Goal: Task Accomplishment & Management: Use online tool/utility

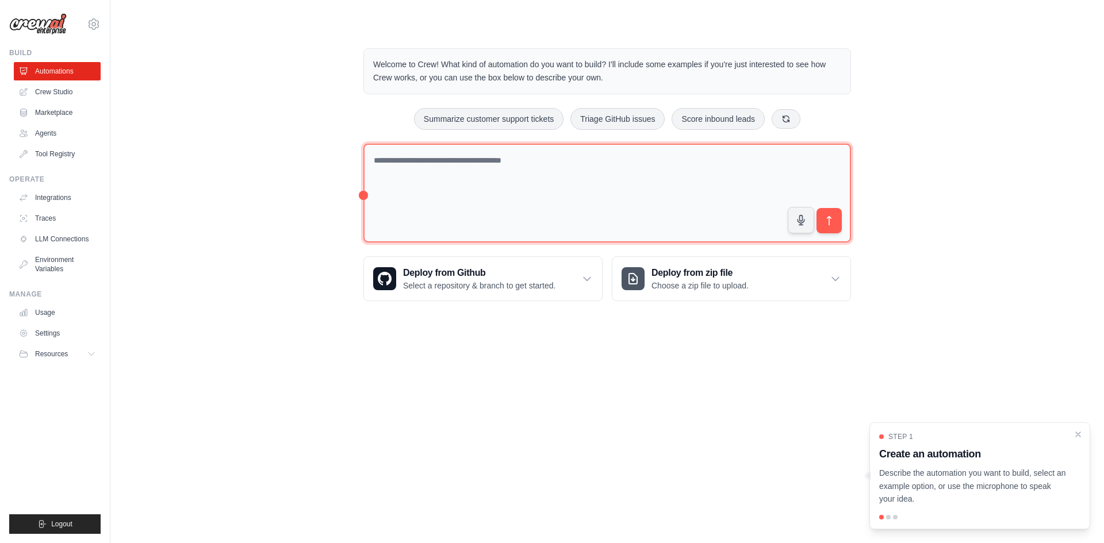
click at [413, 176] on textarea at bounding box center [606, 193] width 487 height 99
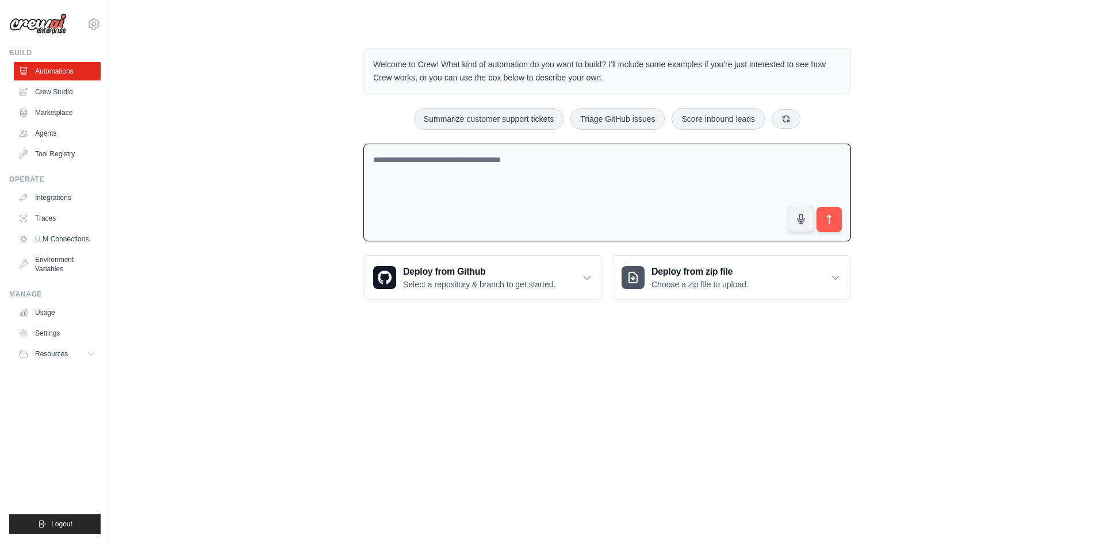
click at [404, 168] on textarea at bounding box center [606, 193] width 487 height 98
type textarea "**********"
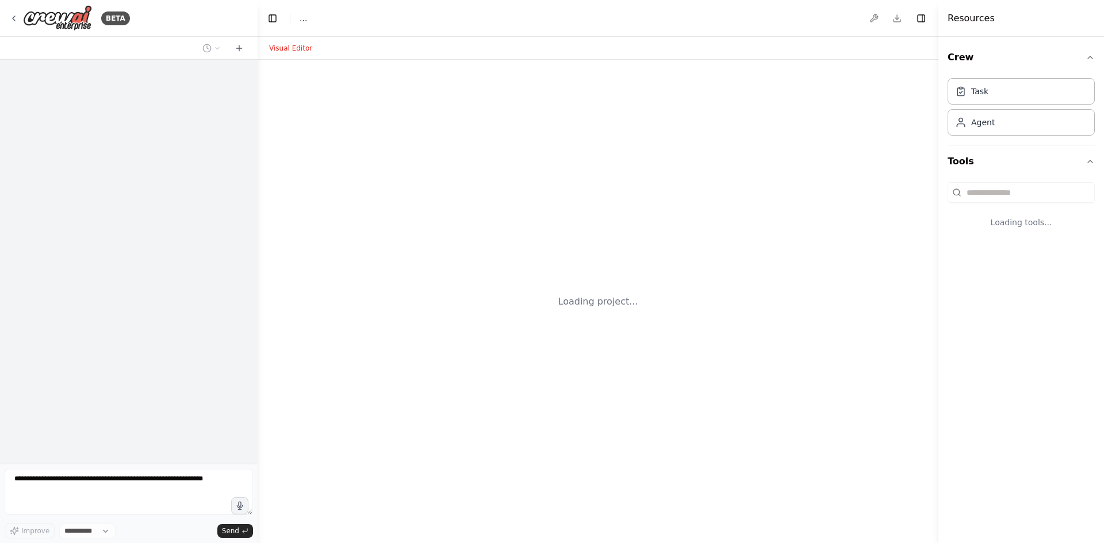
select select "****"
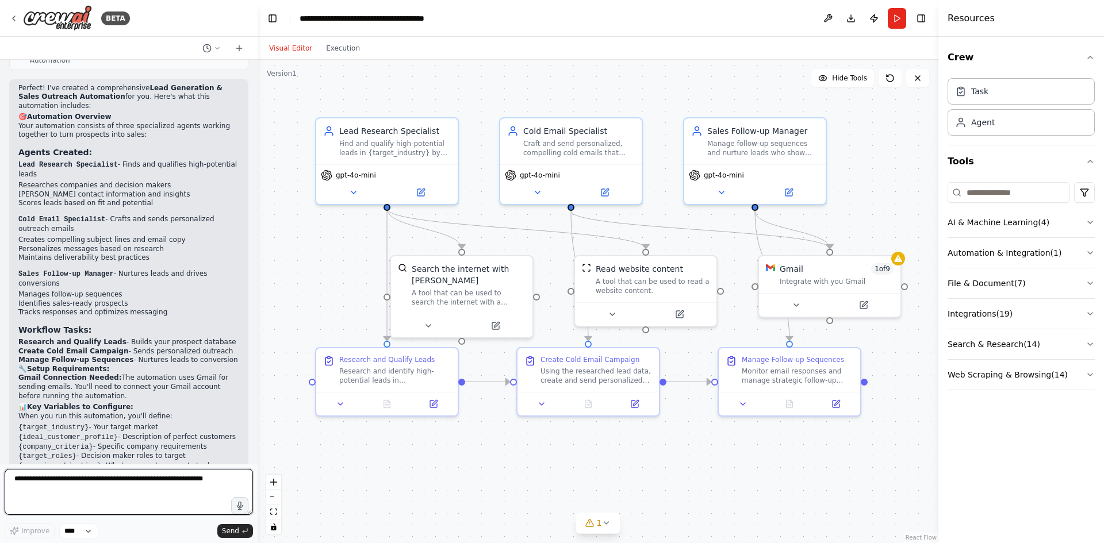
scroll to position [809, 0]
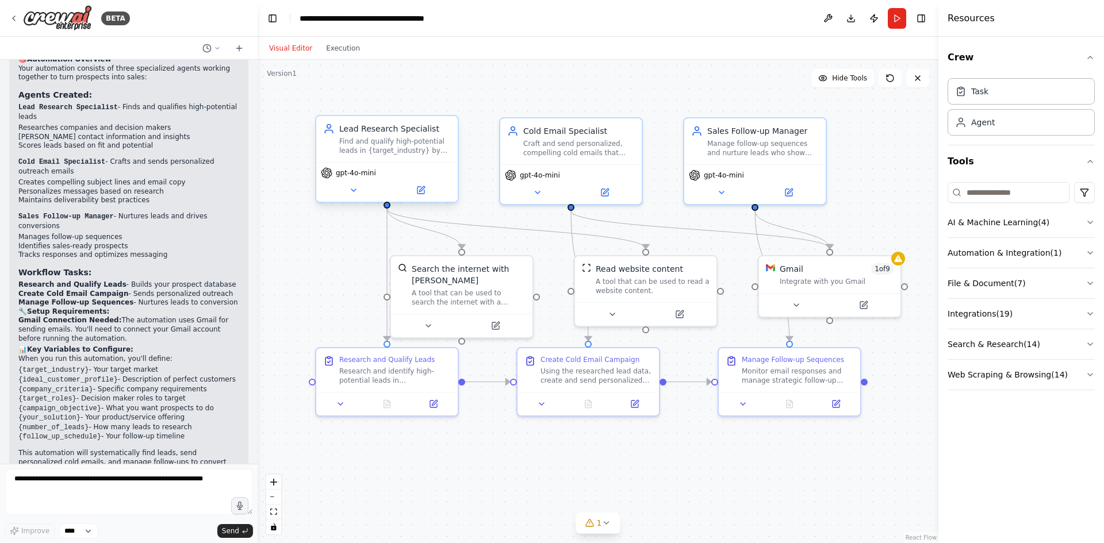
click at [366, 144] on div "Find and qualify high-potential leads in {target_industry} by researching compa…" at bounding box center [395, 146] width 112 height 18
click at [336, 48] on button "Execution" at bounding box center [343, 48] width 48 height 14
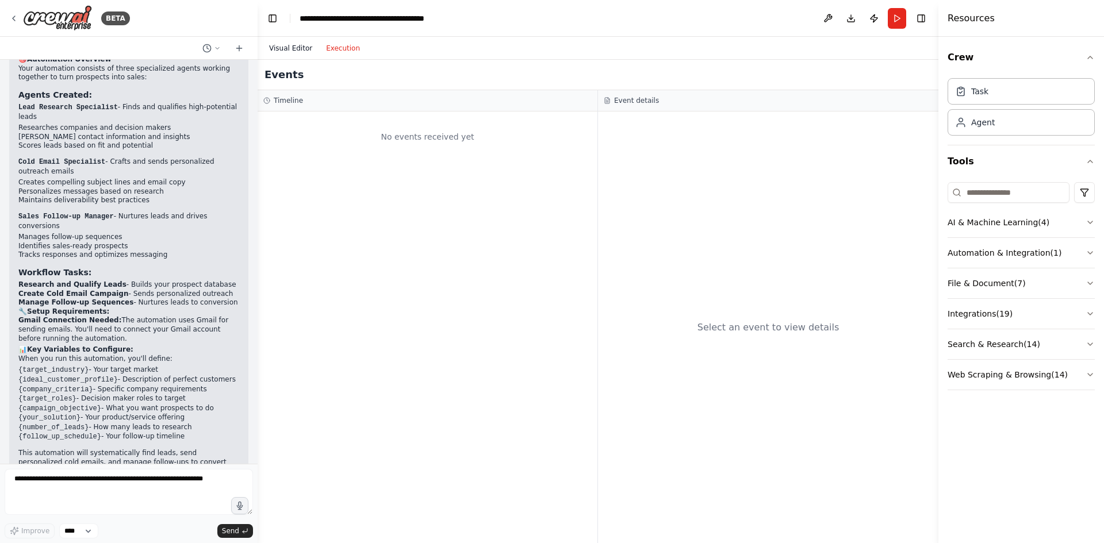
click at [304, 49] on button "Visual Editor" at bounding box center [290, 48] width 57 height 14
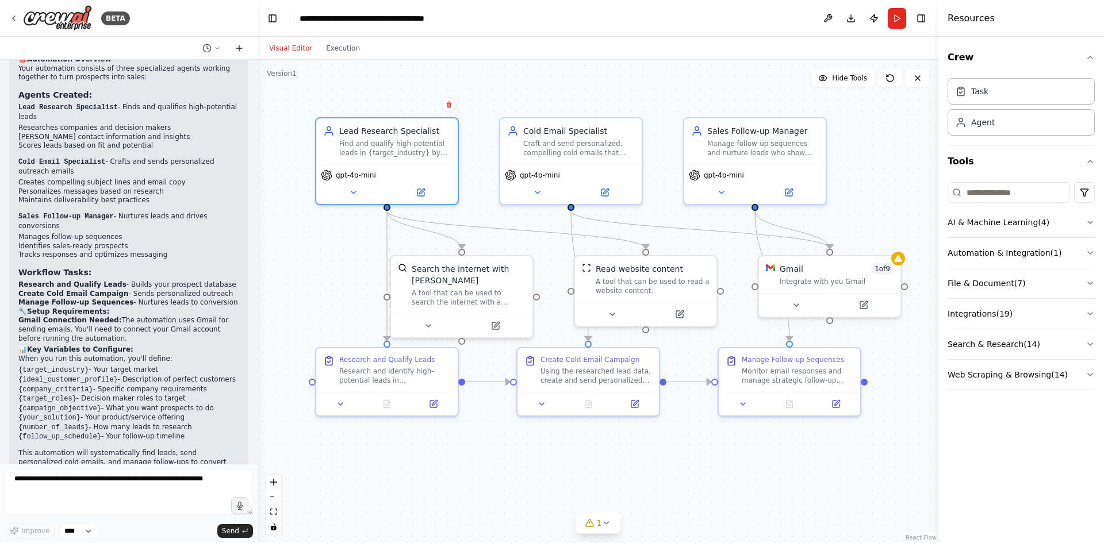
click at [233, 50] on button at bounding box center [239, 48] width 18 height 14
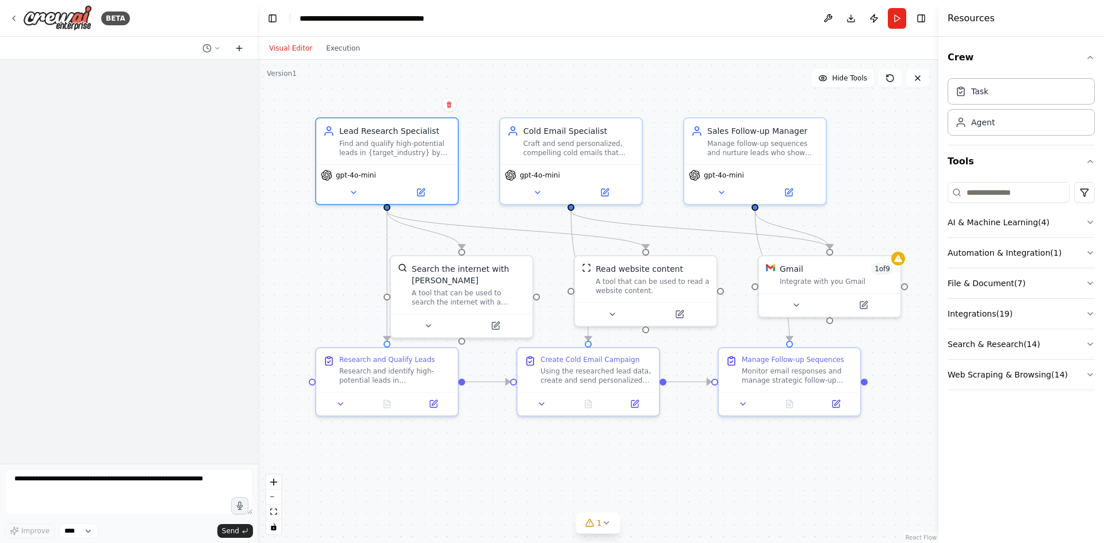
scroll to position [0, 0]
click at [217, 49] on icon at bounding box center [217, 48] width 7 height 7
click at [175, 74] on span "Untitled" at bounding box center [167, 71] width 85 height 9
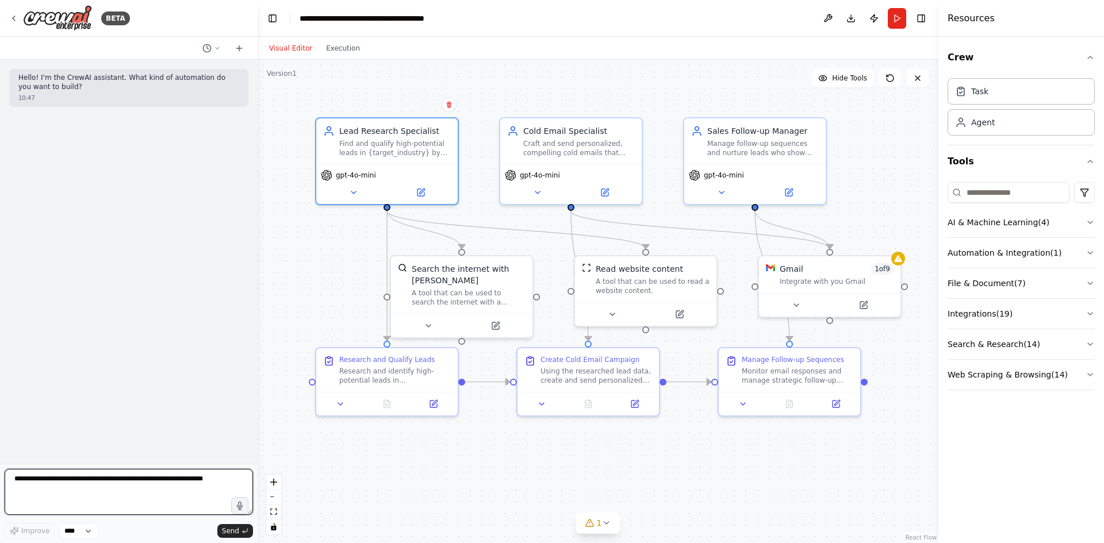
click at [119, 474] on textarea at bounding box center [129, 492] width 248 height 46
type textarea "**********"
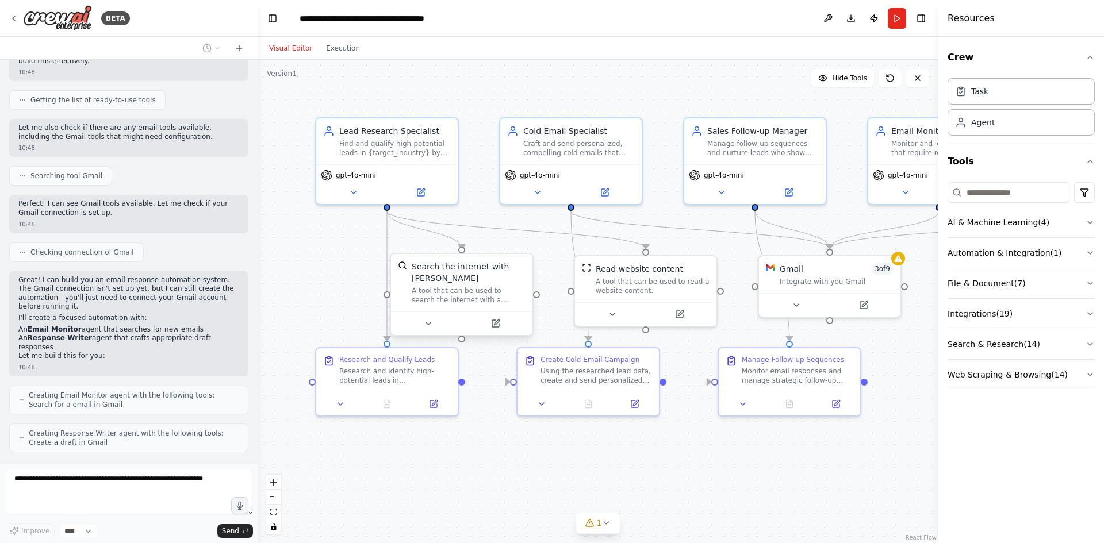
scroll to position [217, 0]
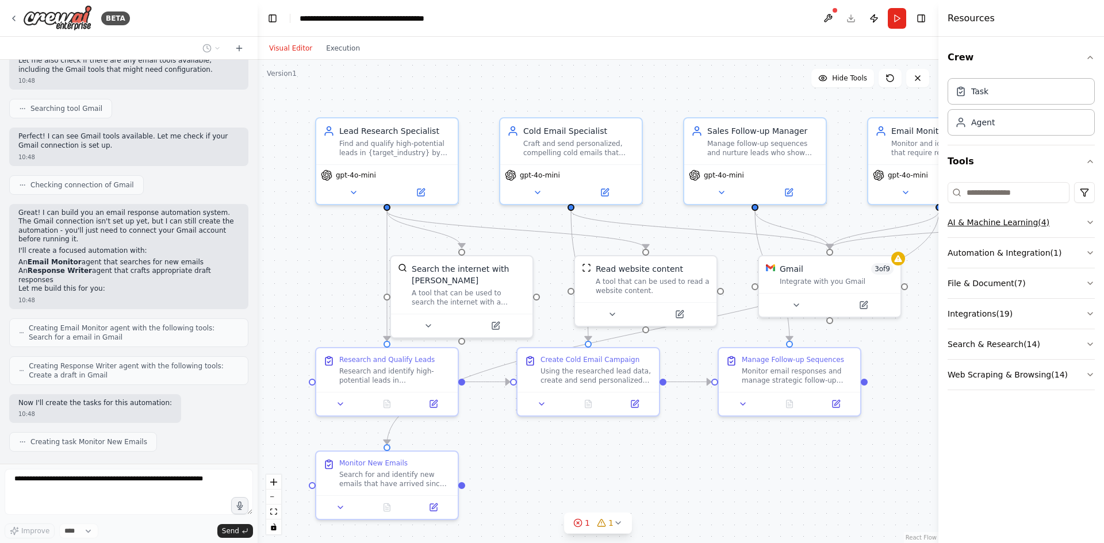
click at [1025, 225] on button "AI & Machine Learning ( 4 )" at bounding box center [1020, 222] width 147 height 30
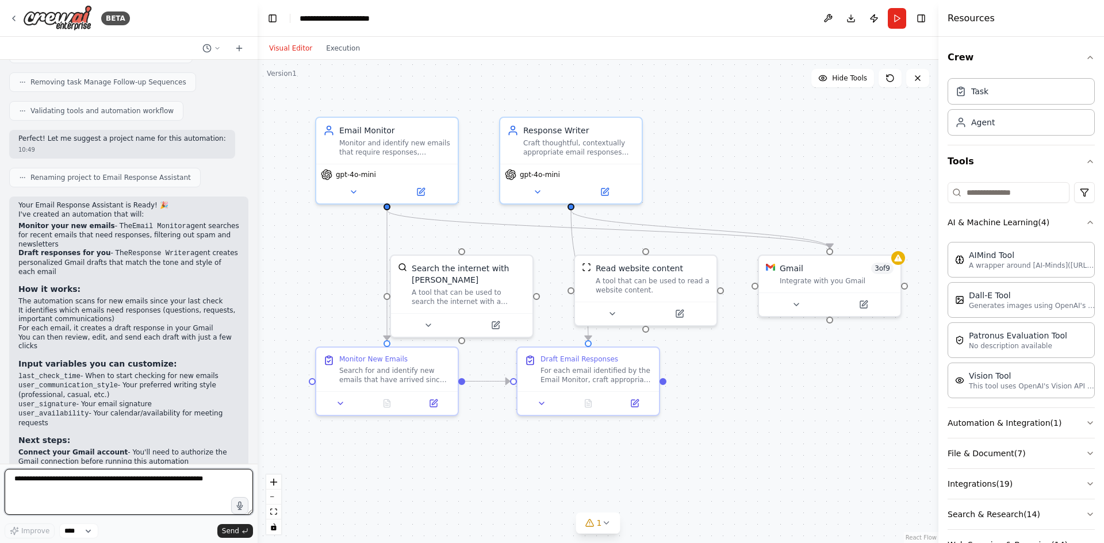
scroll to position [910, 0]
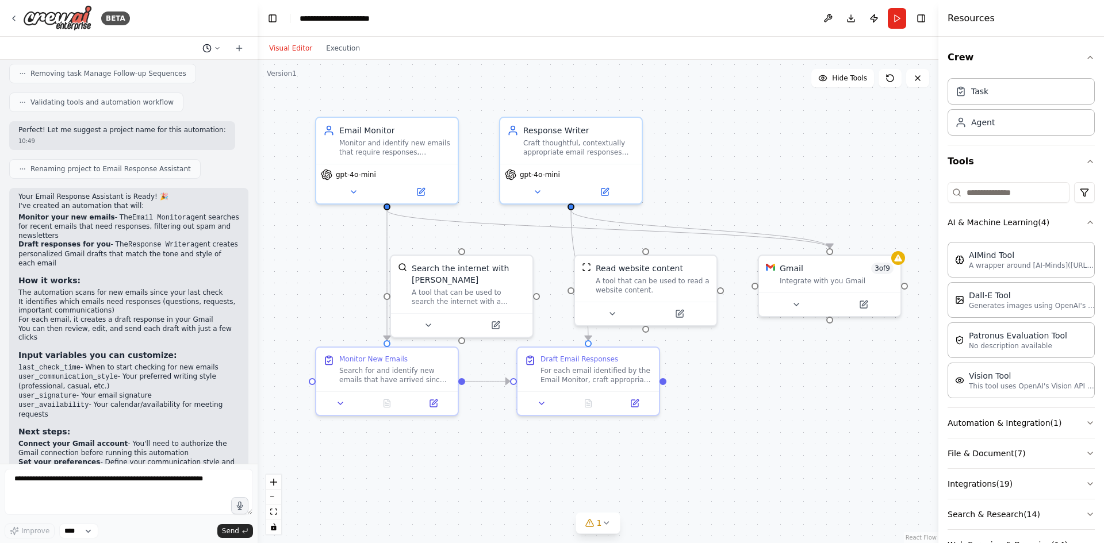
click at [207, 48] on icon at bounding box center [206, 48] width 9 height 9
click at [186, 90] on span "Find leads, send cold emails and follow ups to turn interest into sales" at bounding box center [167, 90] width 85 height 9
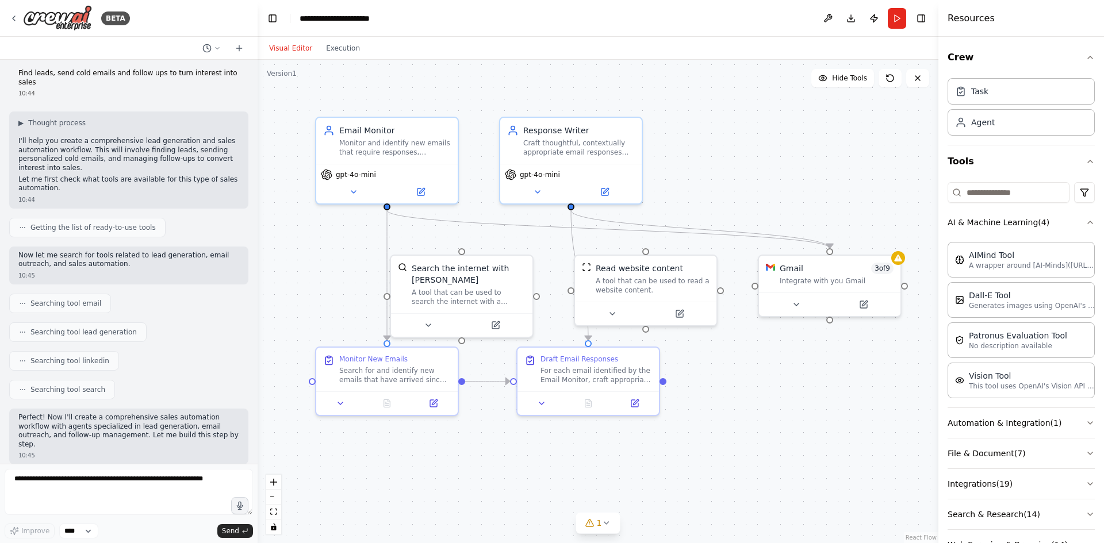
scroll to position [0, 0]
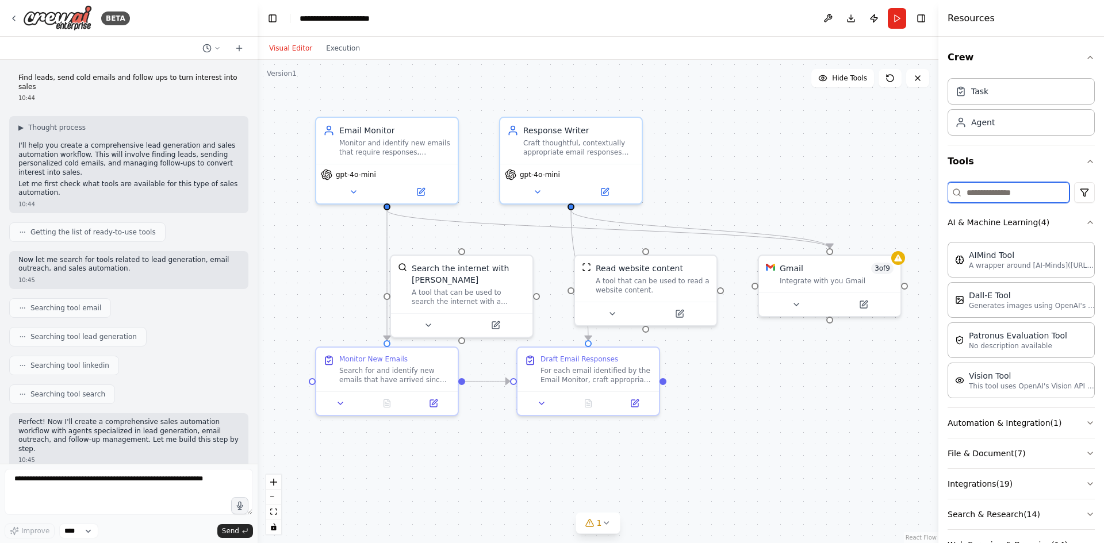
click at [1021, 198] on input at bounding box center [1008, 192] width 122 height 21
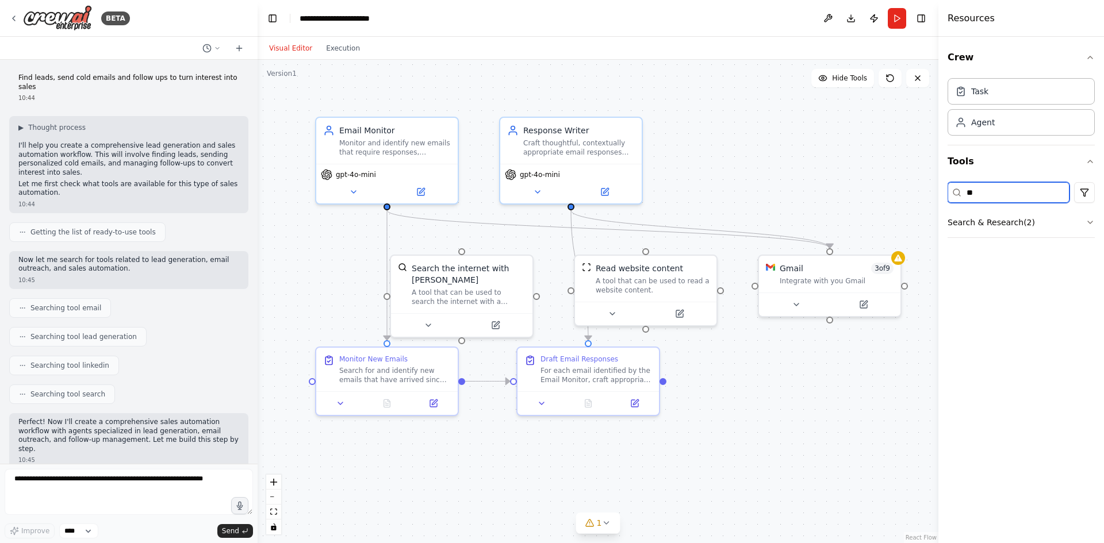
type input "*"
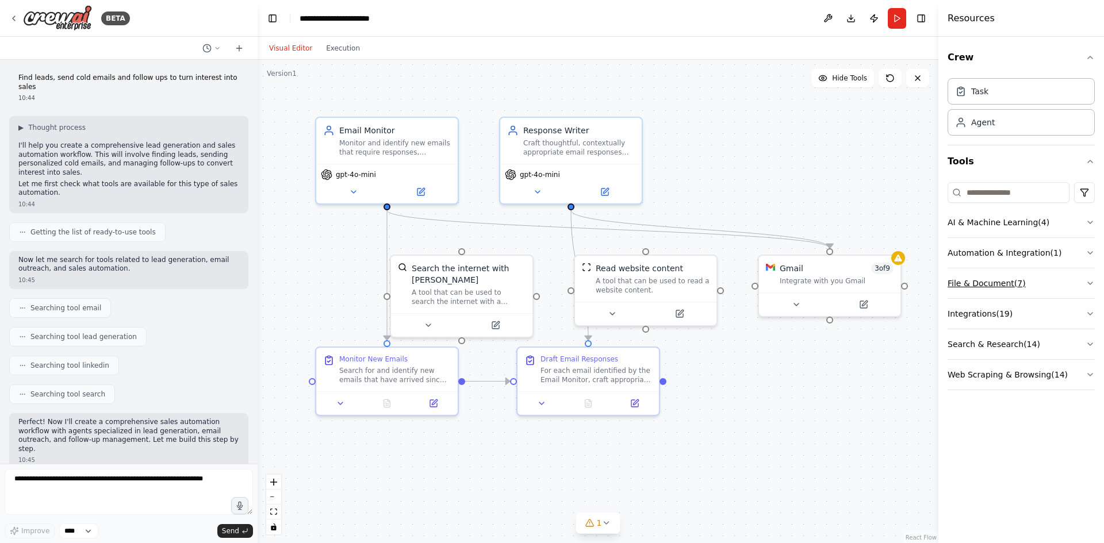
click at [1029, 289] on button "File & Document ( 7 )" at bounding box center [1020, 283] width 147 height 30
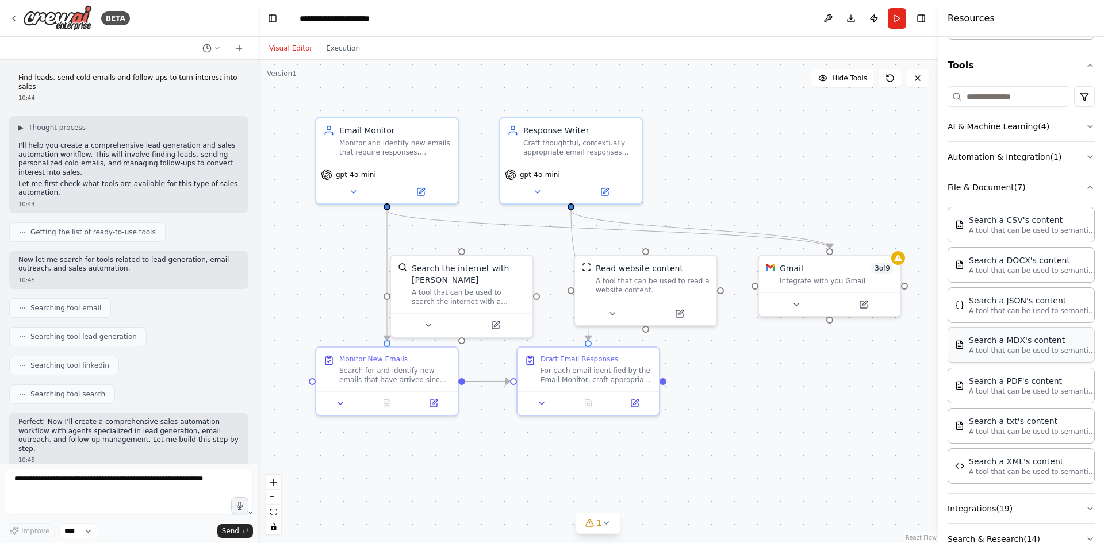
scroll to position [115, 0]
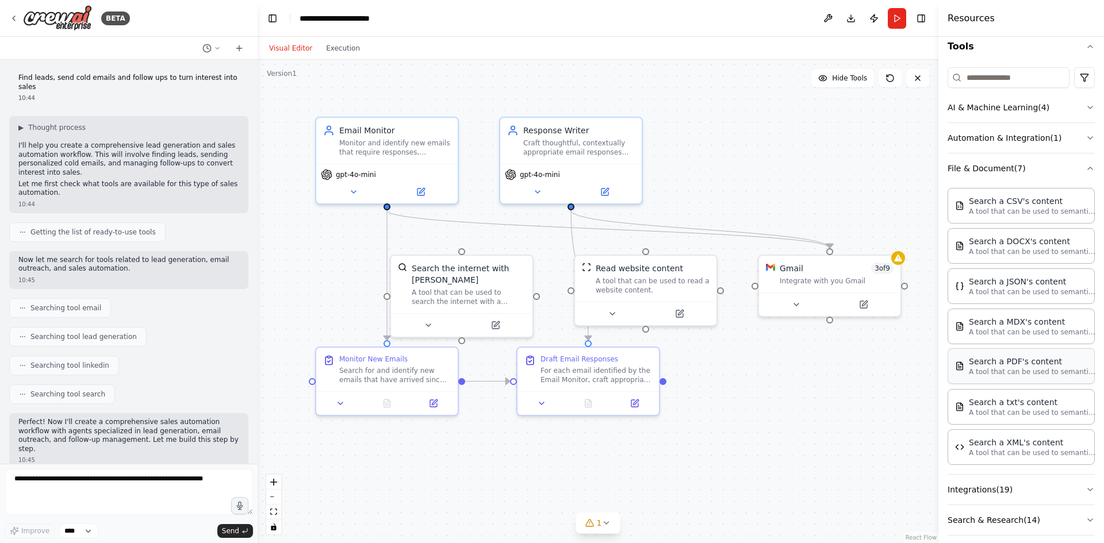
click at [1056, 368] on p "A tool that can be used to semantic search a query from a PDF's content." at bounding box center [1031, 371] width 126 height 9
drag, startPoint x: 889, startPoint y: 404, endPoint x: 773, endPoint y: 374, distance: 120.0
click at [773, 374] on div "Search a PDF's content A tool that can be used to semantic search a query from …" at bounding box center [819, 380] width 114 height 32
drag, startPoint x: 1000, startPoint y: 374, endPoint x: 1026, endPoint y: 375, distance: 25.9
click at [1026, 375] on p "A tool that can be used to semantic search a query from a PDF's content." at bounding box center [1031, 371] width 126 height 9
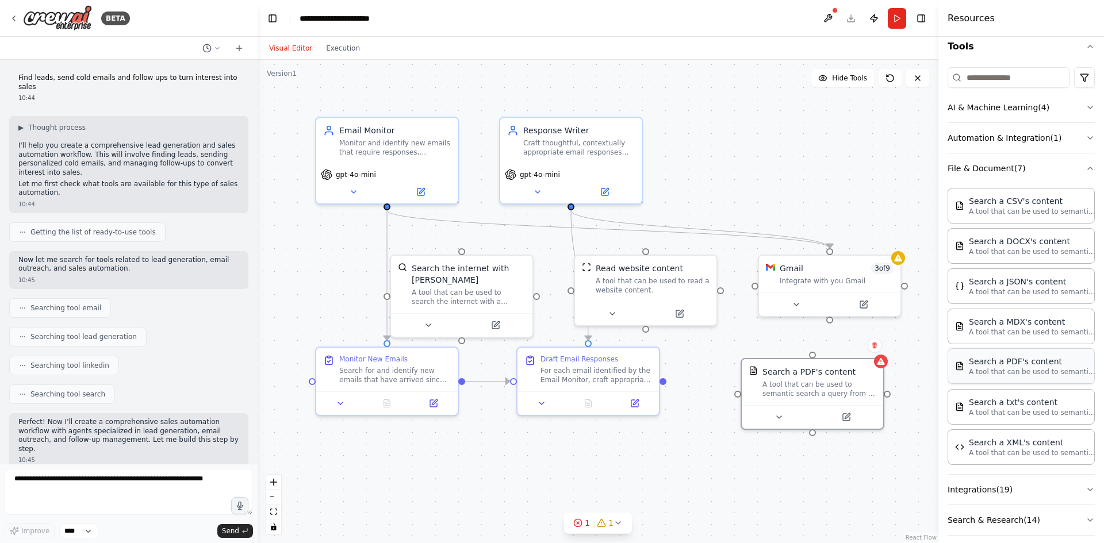
click at [1020, 374] on p "A tool that can be used to semantic search a query from a PDF's content." at bounding box center [1031, 371] width 126 height 9
click at [831, 382] on div "A tool that can be used to semantic search a query from a PDF's content." at bounding box center [819, 387] width 114 height 18
click at [779, 410] on icon at bounding box center [778, 414] width 9 height 9
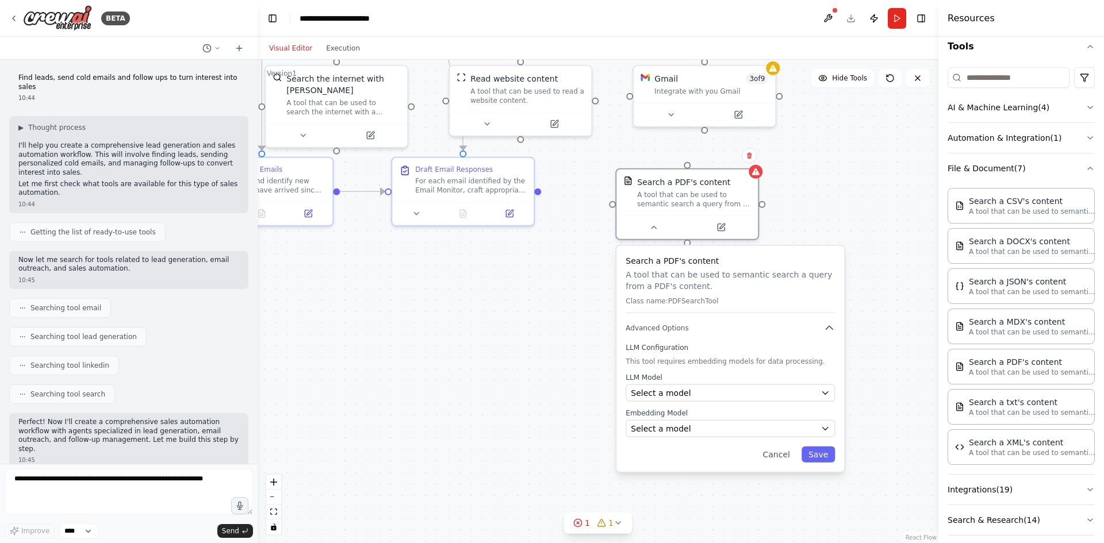
drag, startPoint x: 909, startPoint y: 384, endPoint x: 785, endPoint y: 193, distance: 227.7
click at [785, 193] on div ".deletable-edge-delete-btn { width: 20px; height: 20px; border: 0px solid #ffff…" at bounding box center [597, 301] width 681 height 483
click at [730, 426] on div "Select a model" at bounding box center [723, 427] width 185 height 11
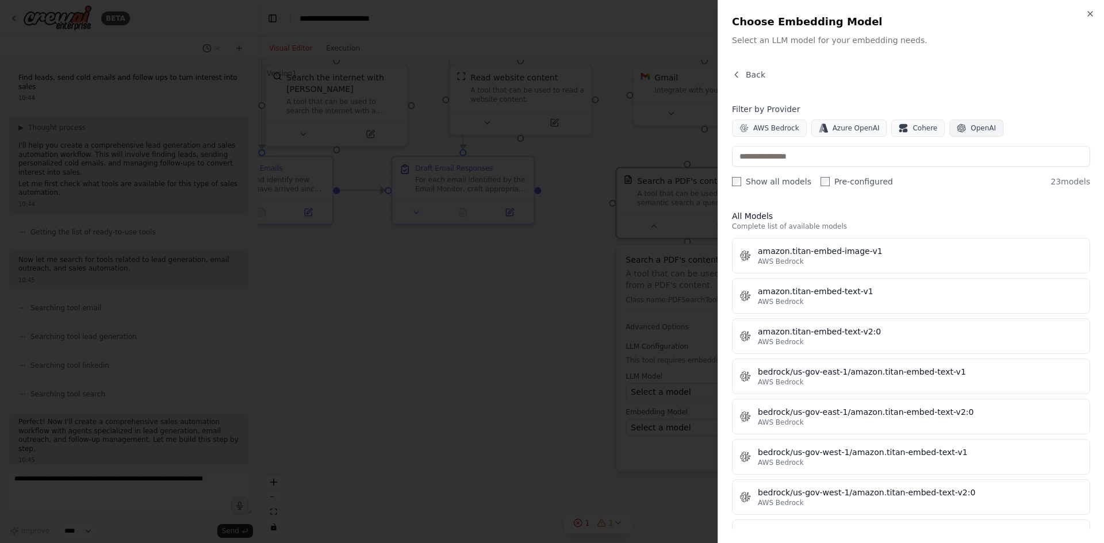
click at [970, 129] on span "OpenAI" at bounding box center [982, 128] width 25 height 9
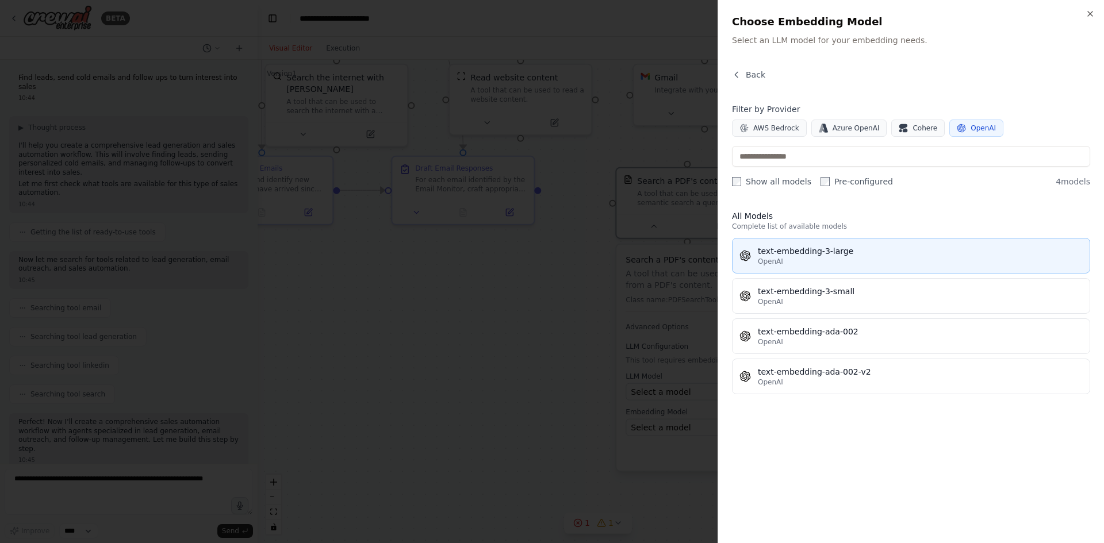
click at [873, 265] on div "OpenAI" at bounding box center [920, 261] width 325 height 9
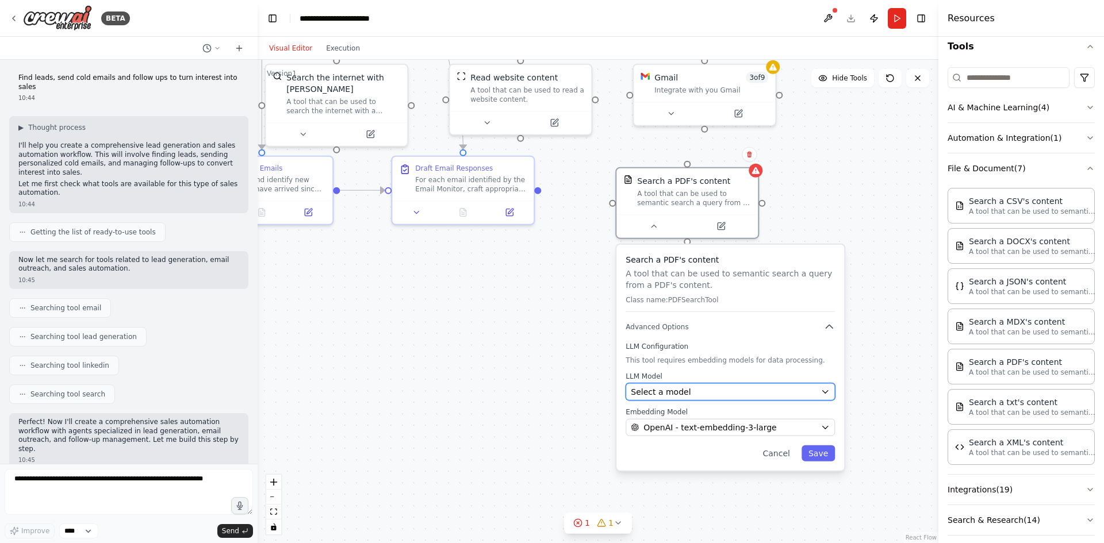
click at [743, 385] on button "Select a model" at bounding box center [729, 391] width 209 height 17
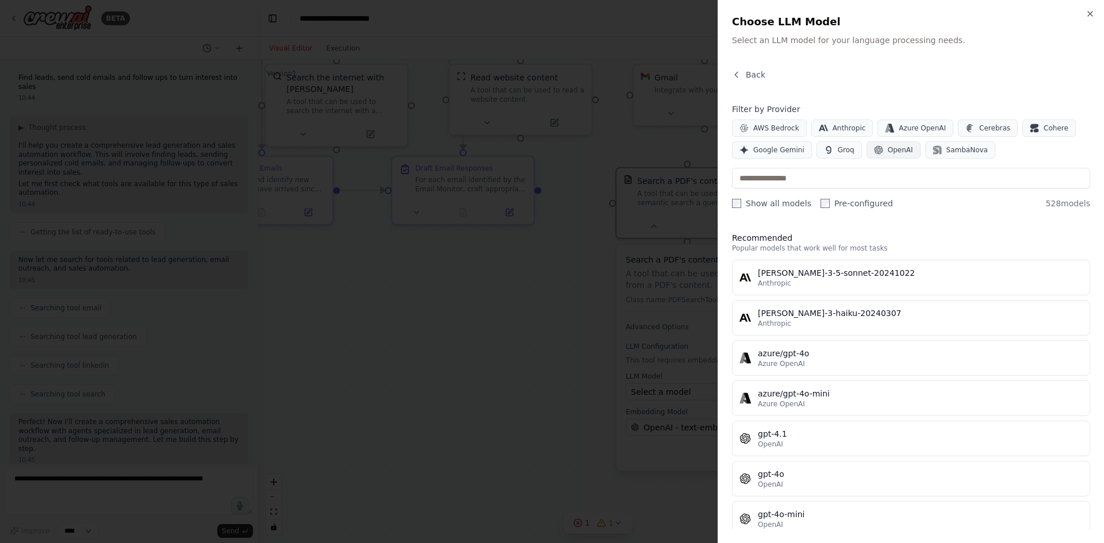
click at [909, 153] on button "OpenAI" at bounding box center [893, 149] width 54 height 17
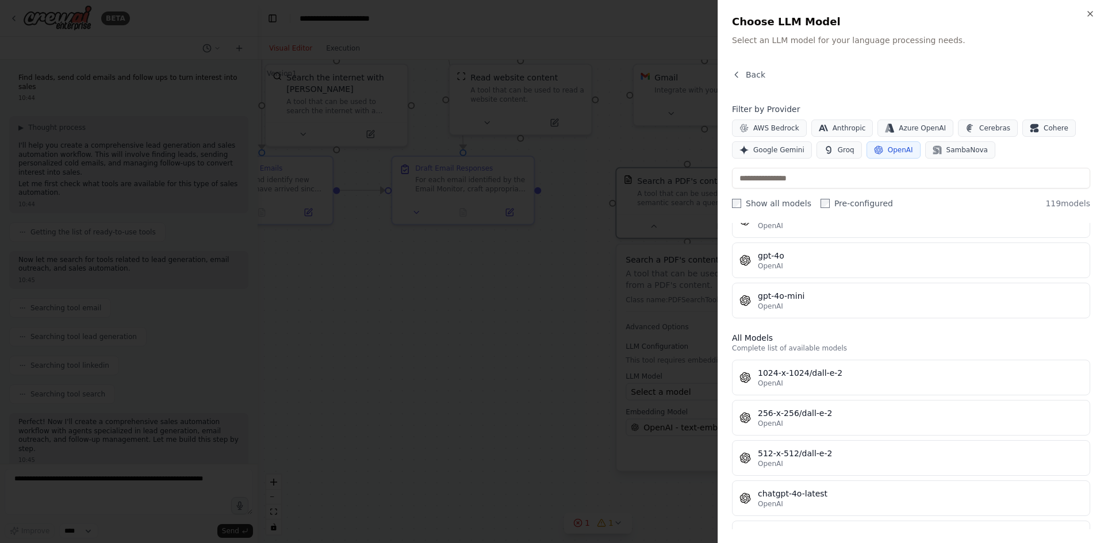
scroll to position [0, 0]
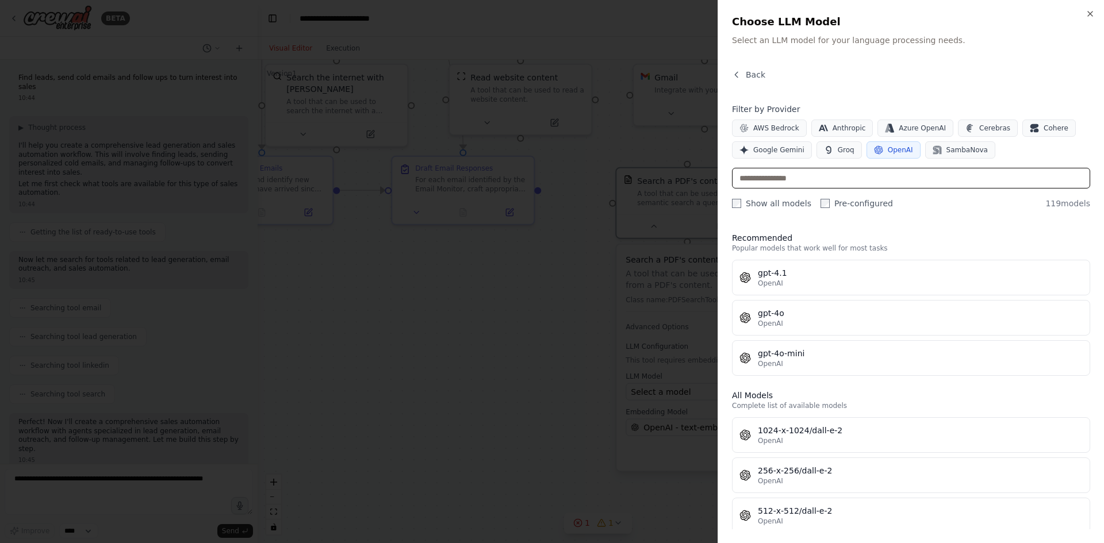
click at [794, 176] on input "text" at bounding box center [911, 178] width 358 height 21
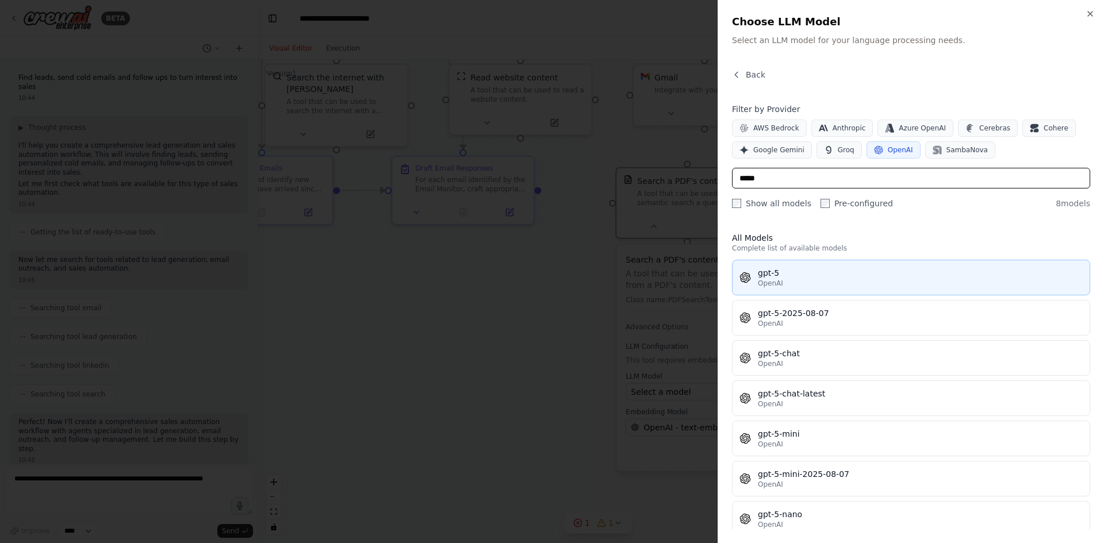
type input "*****"
click at [827, 278] on div "gpt-5" at bounding box center [920, 272] width 325 height 11
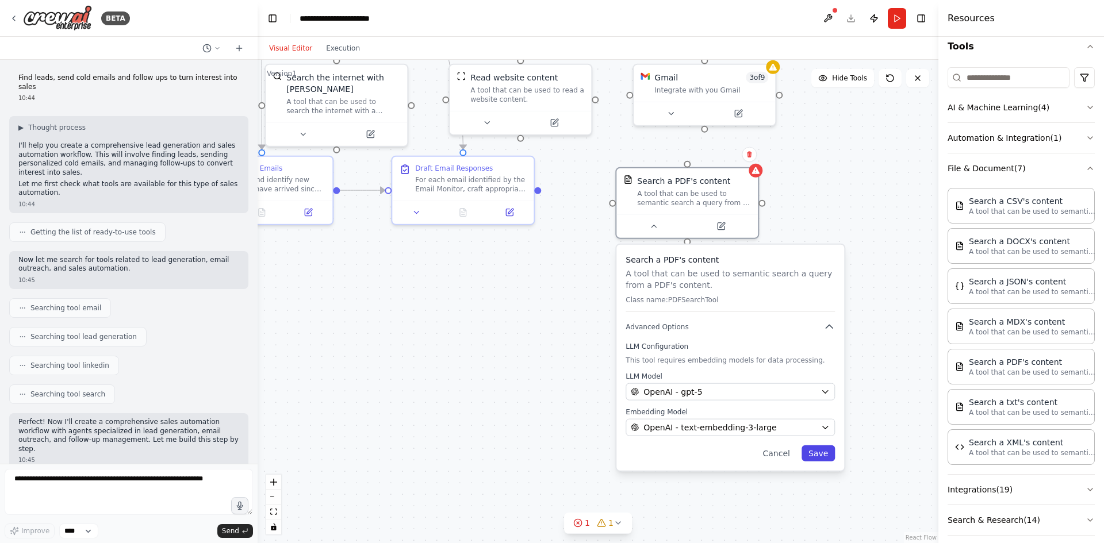
click at [822, 449] on button "Save" at bounding box center [817, 453] width 33 height 16
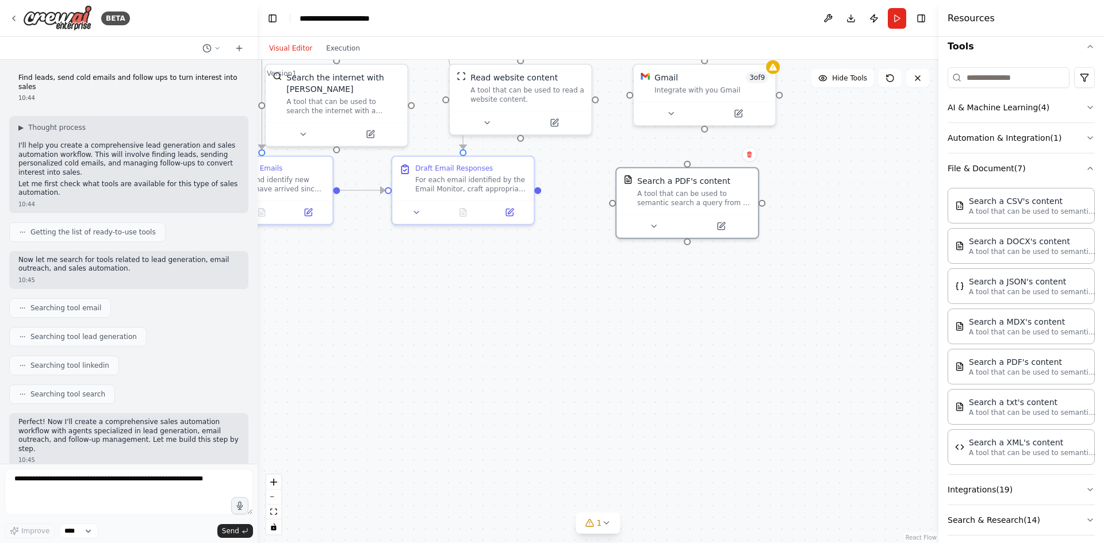
click at [835, 319] on div ".deletable-edge-delete-btn { width: 20px; height: 20px; border: 0px solid #ffff…" at bounding box center [597, 301] width 681 height 483
click at [727, 228] on button at bounding box center [720, 224] width 65 height 14
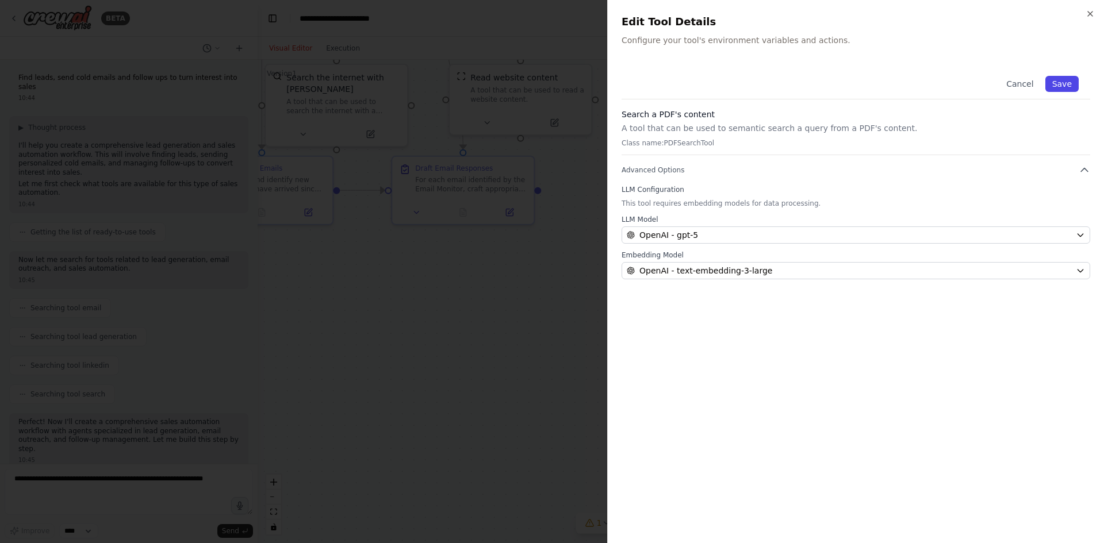
click at [1064, 82] on button "Save" at bounding box center [1061, 84] width 33 height 16
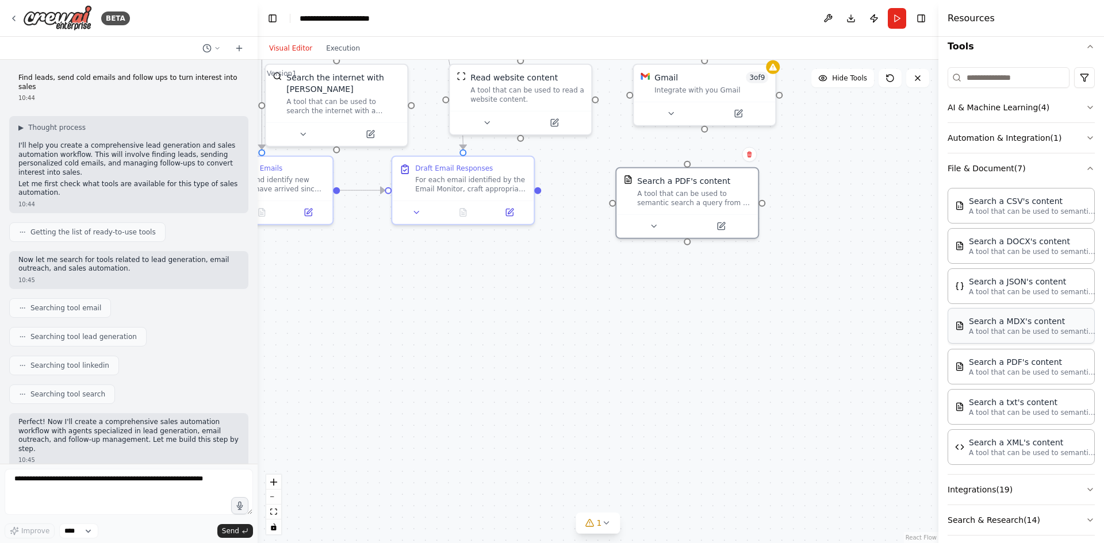
scroll to position [156, 0]
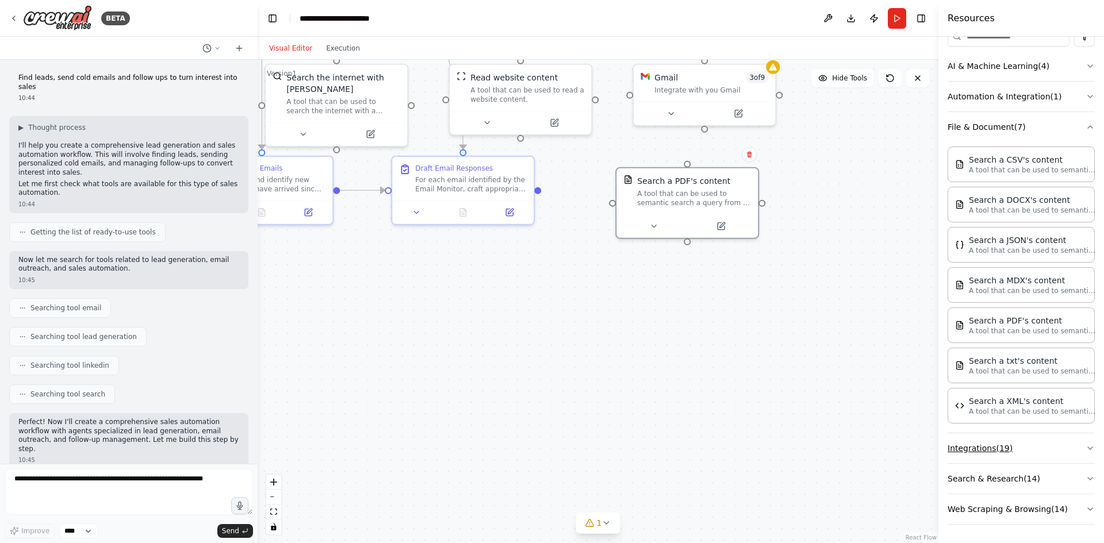
click at [1026, 445] on button "Integrations ( 19 )" at bounding box center [1020, 448] width 147 height 30
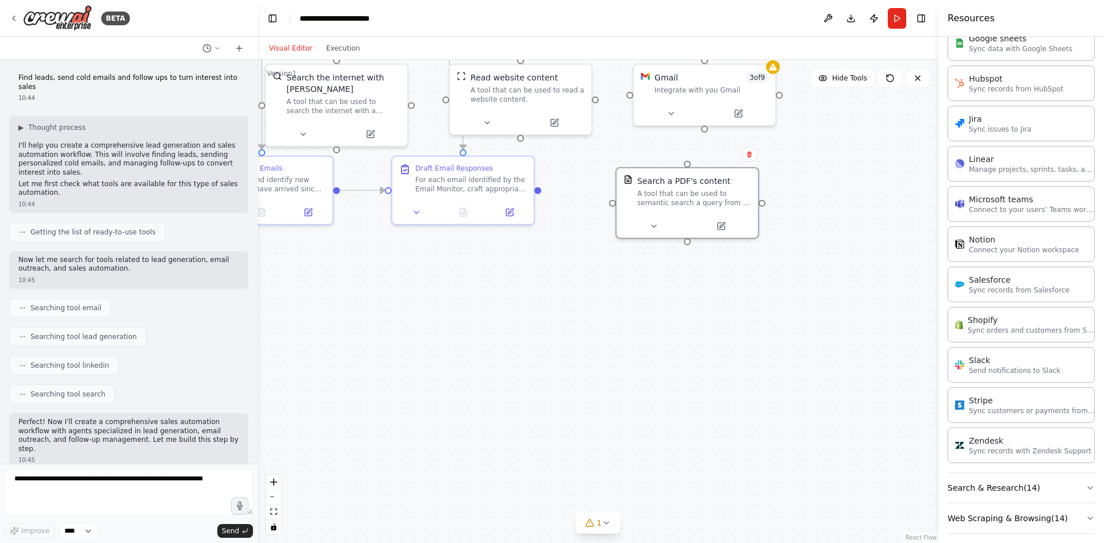
scroll to position [930, 0]
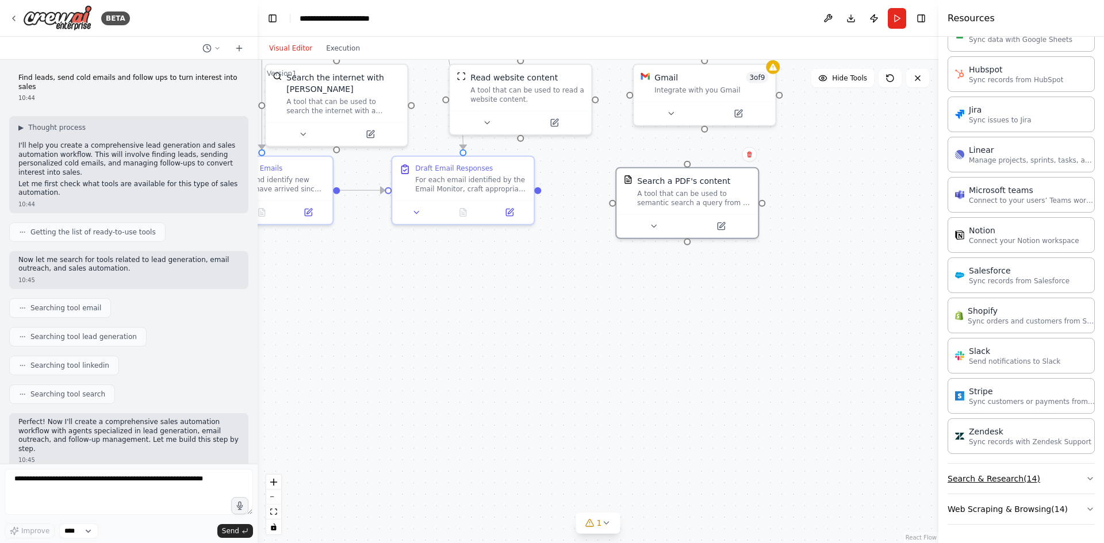
click at [1024, 471] on button "Search & Research ( 14 )" at bounding box center [1020, 479] width 147 height 30
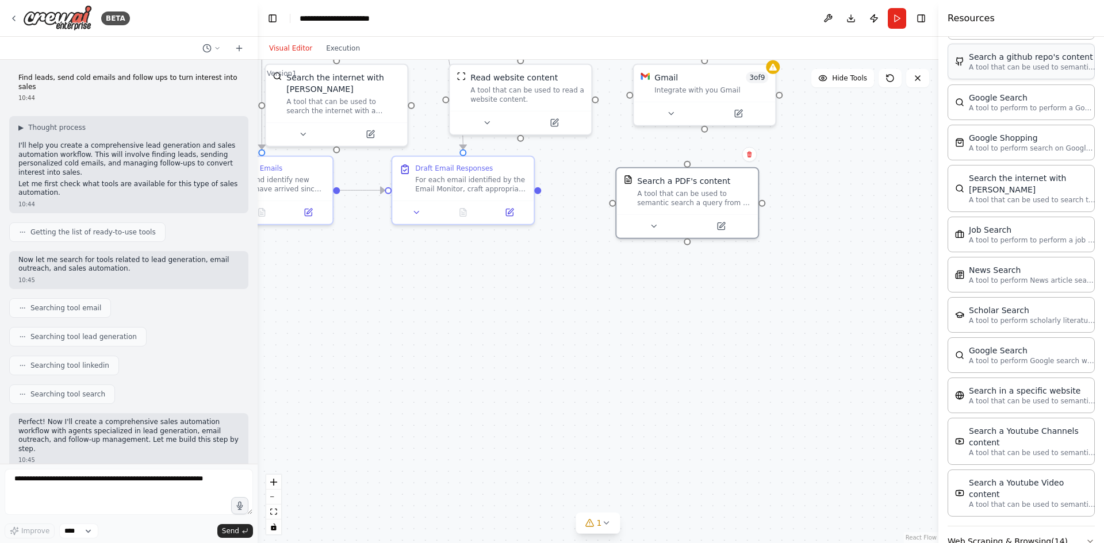
scroll to position [1514, 0]
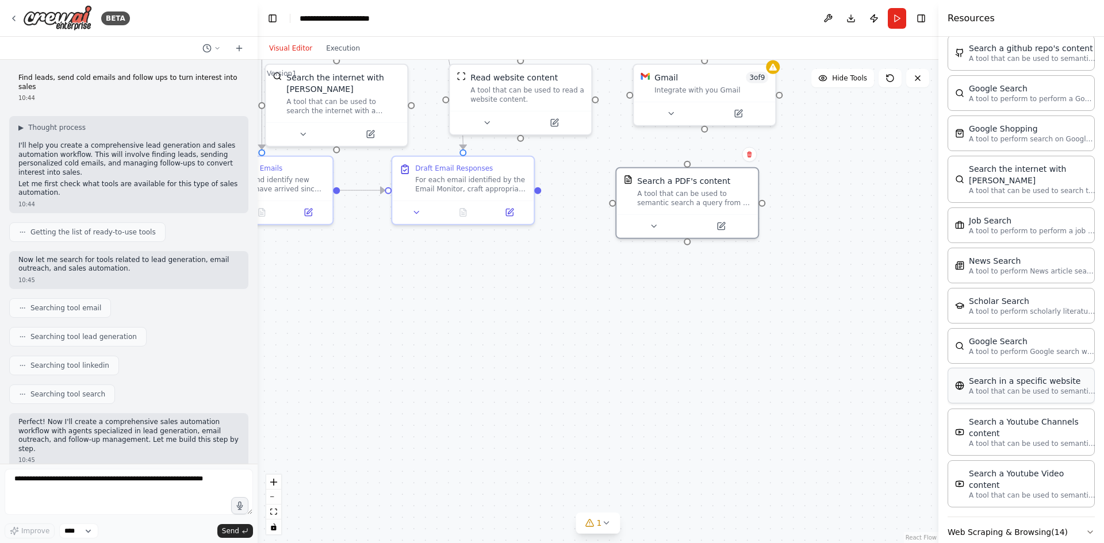
click at [1054, 375] on div "Search in a specific website" at bounding box center [1031, 380] width 126 height 11
click at [785, 392] on button at bounding box center [779, 397] width 65 height 14
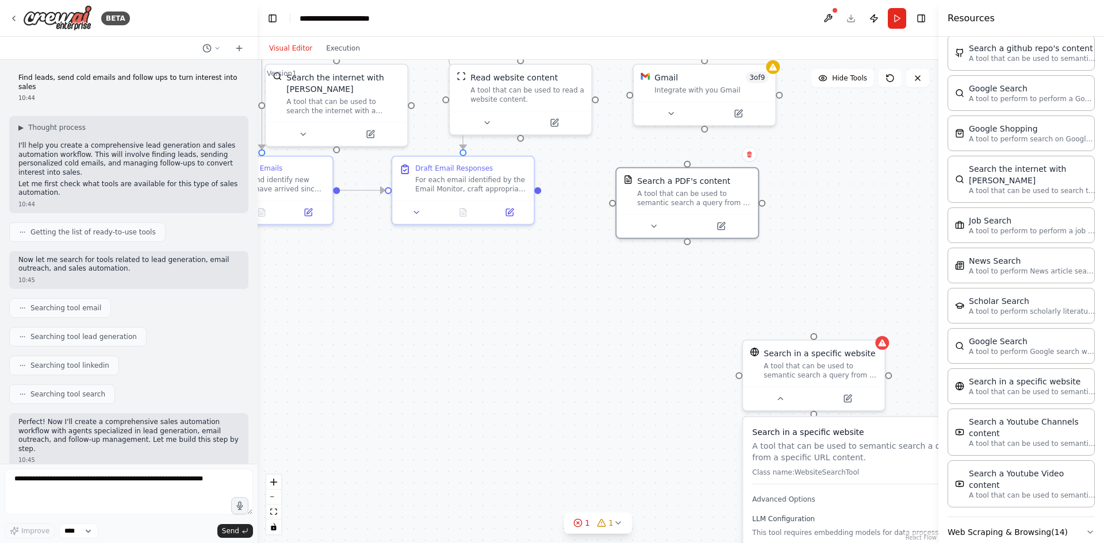
click at [909, 282] on div ".deletable-edge-delete-btn { width: 20px; height: 20px; border: 0px solid #ffff…" at bounding box center [597, 301] width 681 height 483
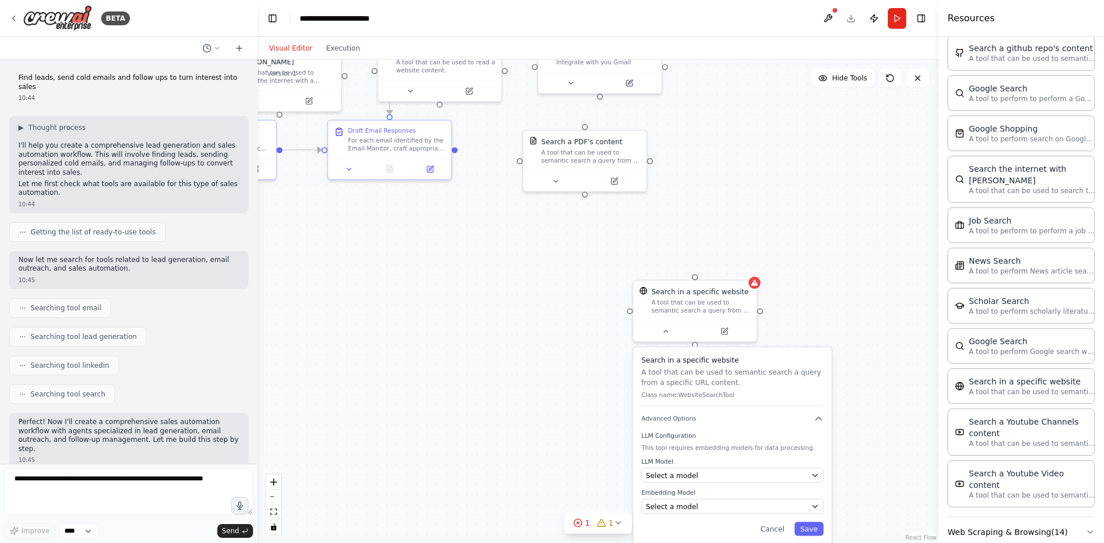
drag, startPoint x: 617, startPoint y: 331, endPoint x: 482, endPoint y: 256, distance: 154.1
click at [485, 260] on div ".deletable-edge-delete-btn { width: 20px; height: 20px; border: 0px solid #ffff…" at bounding box center [597, 301] width 681 height 483
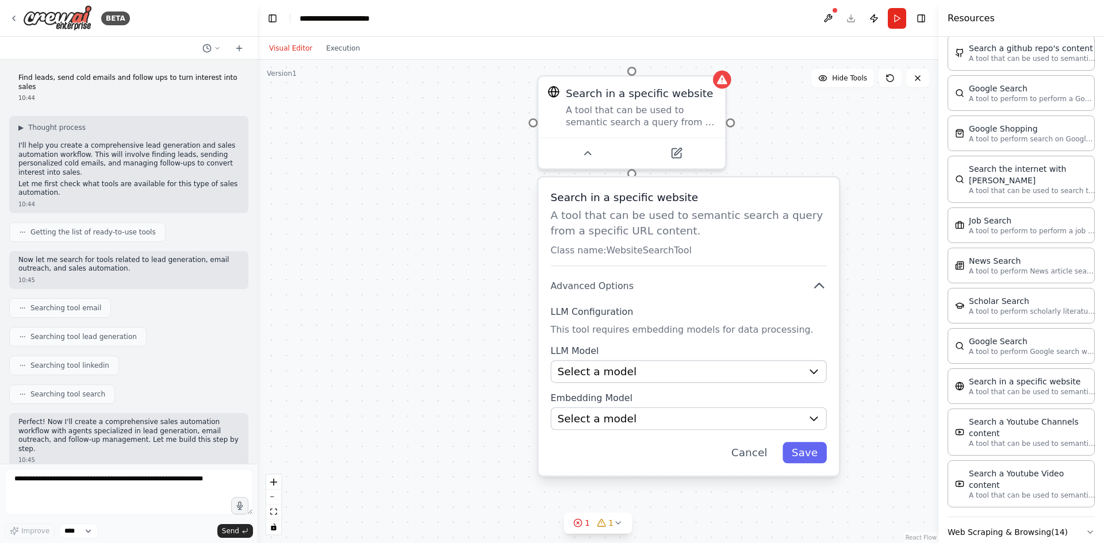
drag, startPoint x: 576, startPoint y: 357, endPoint x: 460, endPoint y: 202, distance: 194.2
click at [460, 202] on div ".deletable-edge-delete-btn { width: 20px; height: 20px; border: 0px solid #ffff…" at bounding box center [597, 301] width 681 height 483
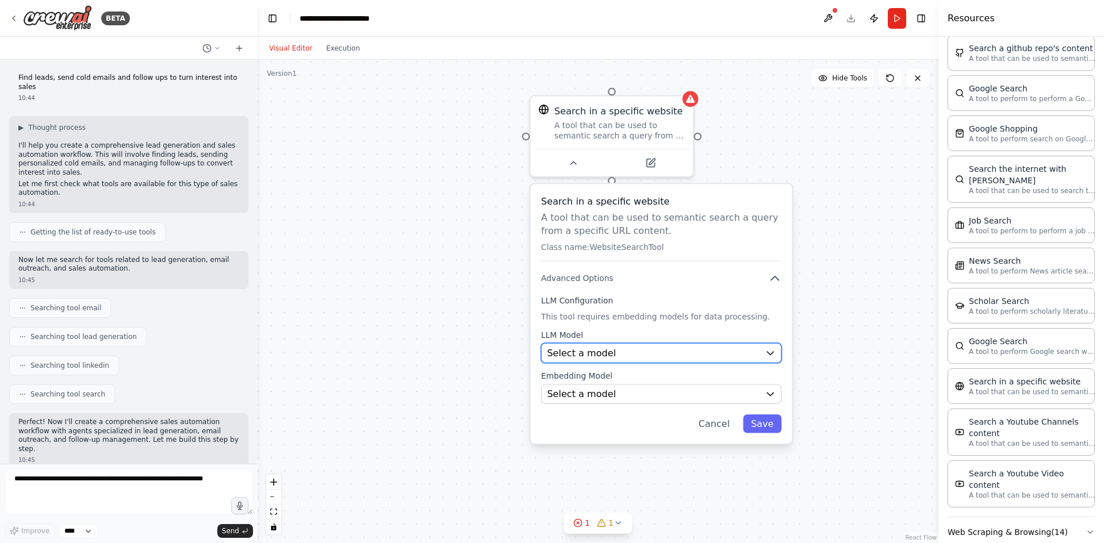
click at [591, 359] on span "Select a model" at bounding box center [581, 353] width 69 height 13
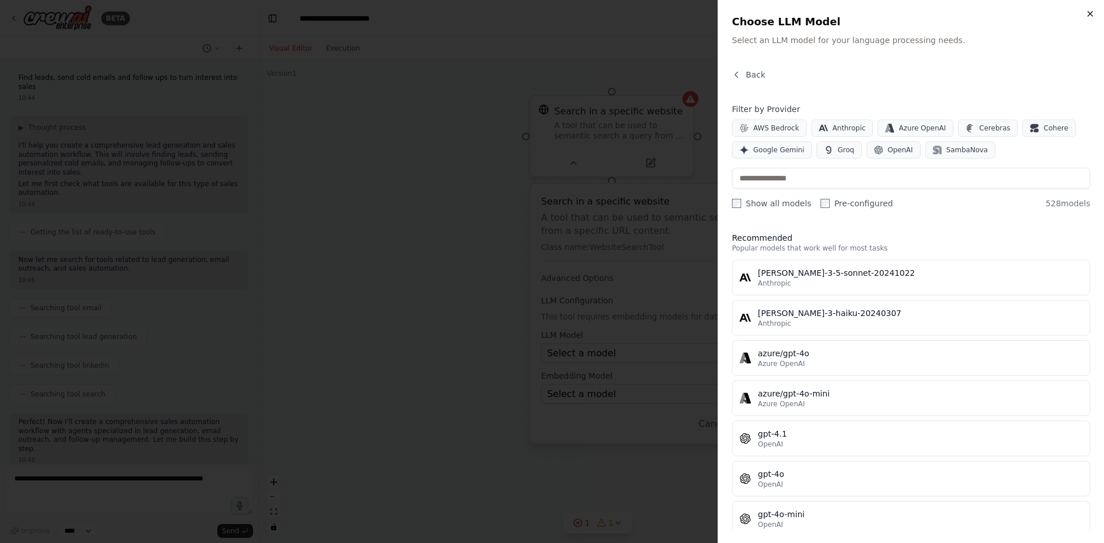
click at [1087, 13] on icon "button" at bounding box center [1089, 13] width 9 height 9
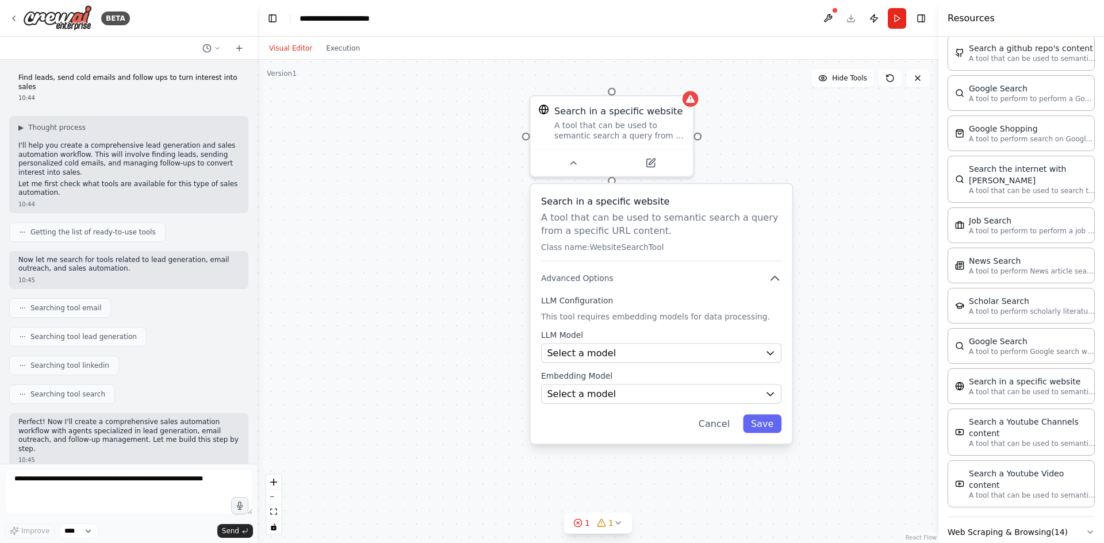
click at [768, 145] on div ".deletable-edge-delete-btn { width: 20px; height: 20px; border: 0px solid #ffff…" at bounding box center [597, 301] width 681 height 483
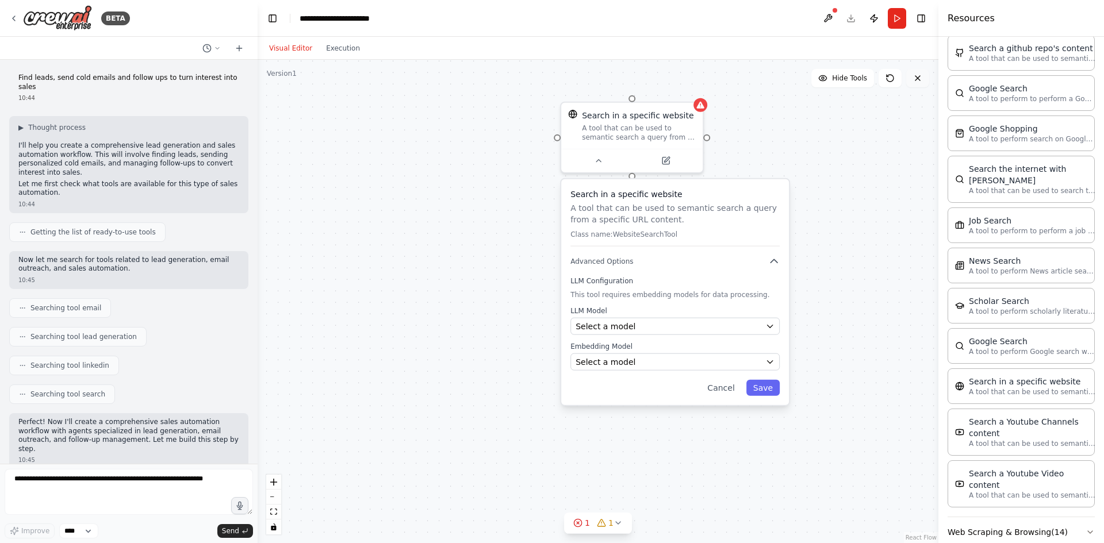
click at [920, 82] on icon at bounding box center [917, 78] width 9 height 9
click at [1016, 517] on button "Web Scraping & Browsing ( 14 )" at bounding box center [1020, 532] width 147 height 30
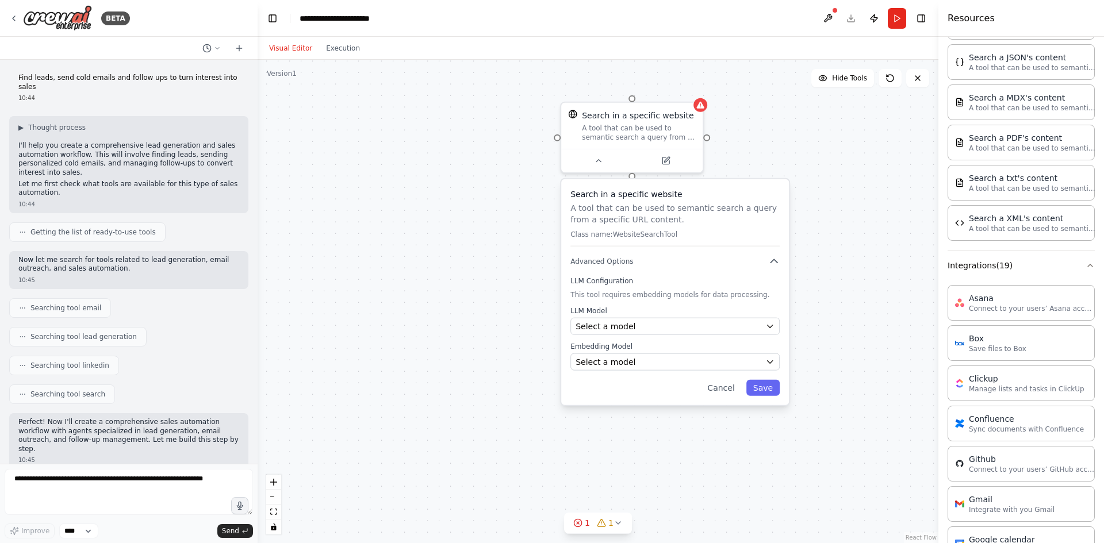
scroll to position [0, 0]
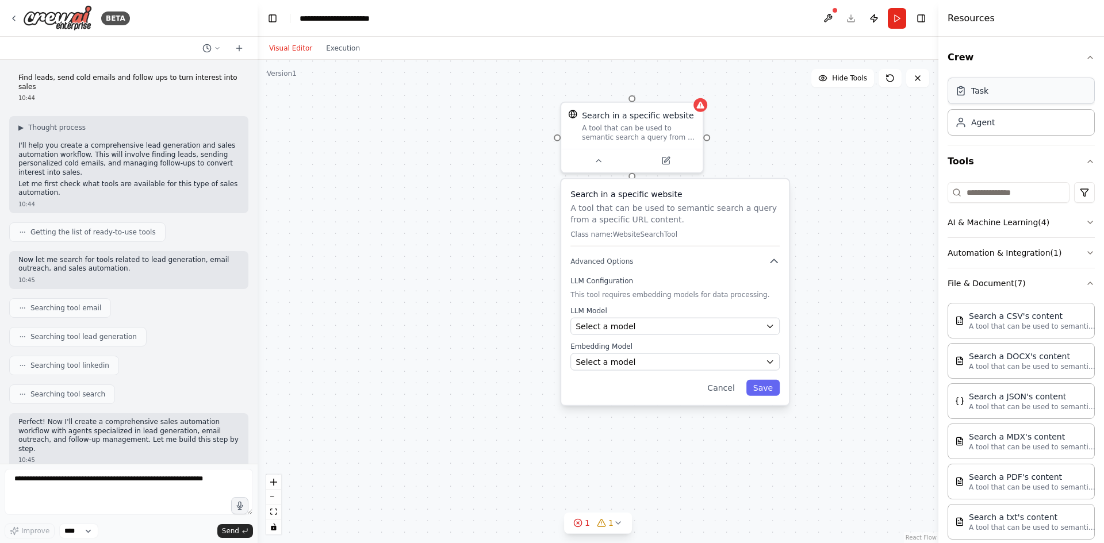
click at [986, 102] on div "Task" at bounding box center [1020, 91] width 147 height 26
click at [986, 97] on div "Task" at bounding box center [1020, 91] width 147 height 26
click at [986, 128] on div "Agent" at bounding box center [1020, 122] width 147 height 26
click at [1008, 246] on button "Automation & Integration ( 1 )" at bounding box center [1020, 253] width 147 height 30
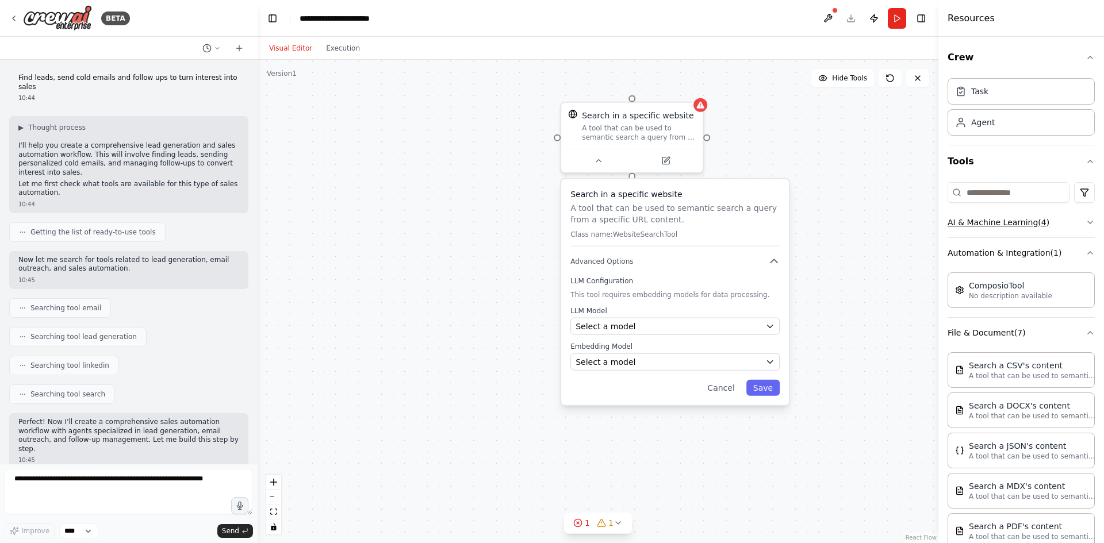
click at [1002, 222] on button "AI & Machine Learning ( 4 )" at bounding box center [1020, 222] width 147 height 30
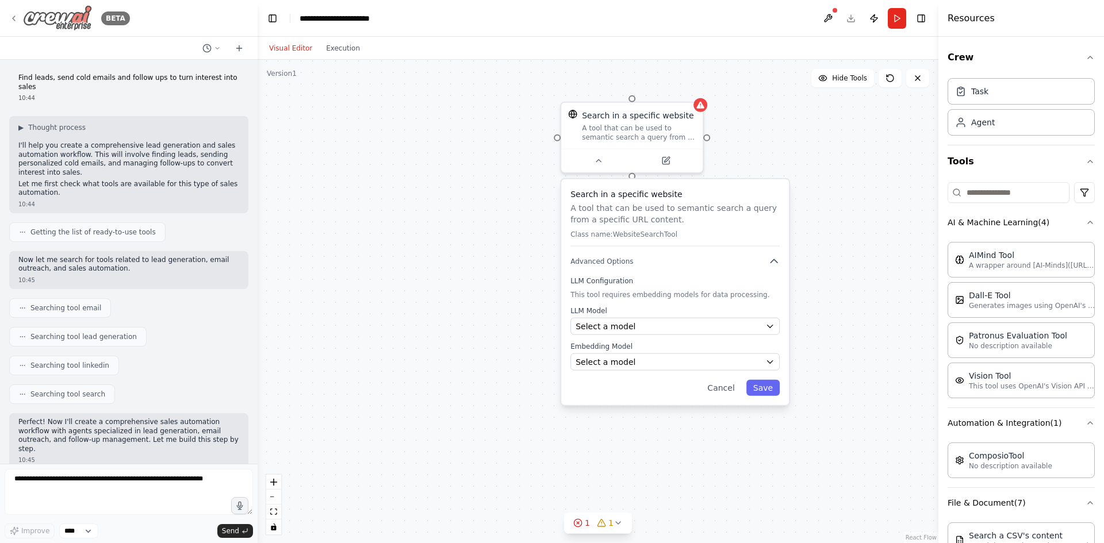
click at [9, 20] on icon at bounding box center [13, 18] width 9 height 9
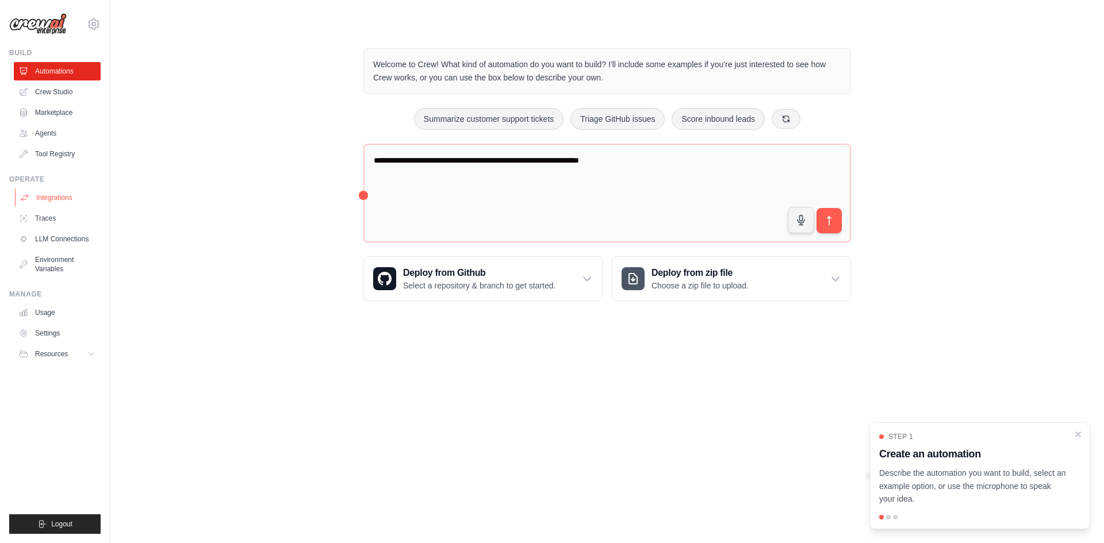
click at [70, 199] on link "Integrations" at bounding box center [58, 198] width 87 height 18
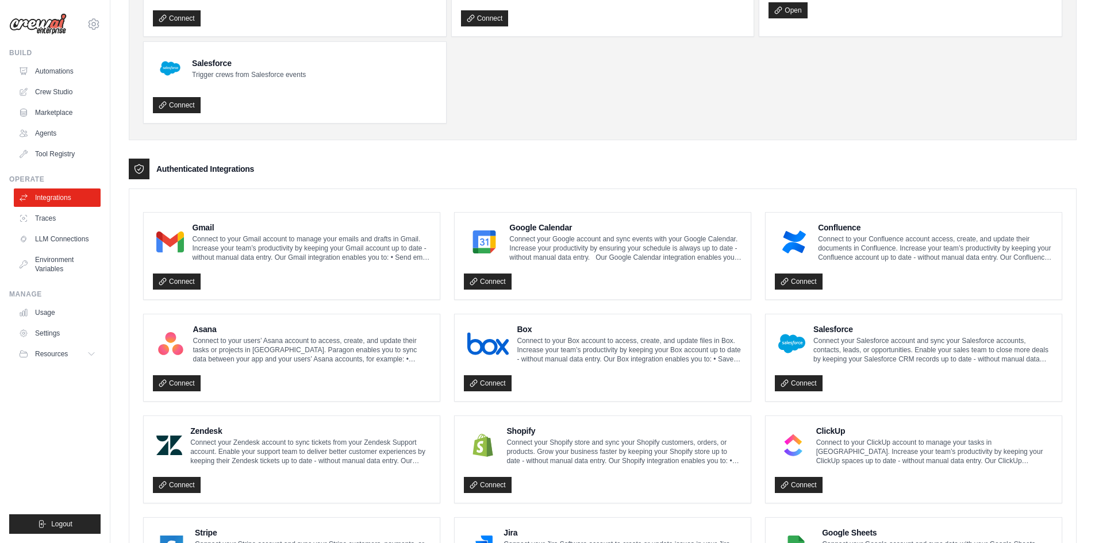
scroll to position [130, 0]
click at [59, 219] on link "Traces" at bounding box center [58, 218] width 87 height 18
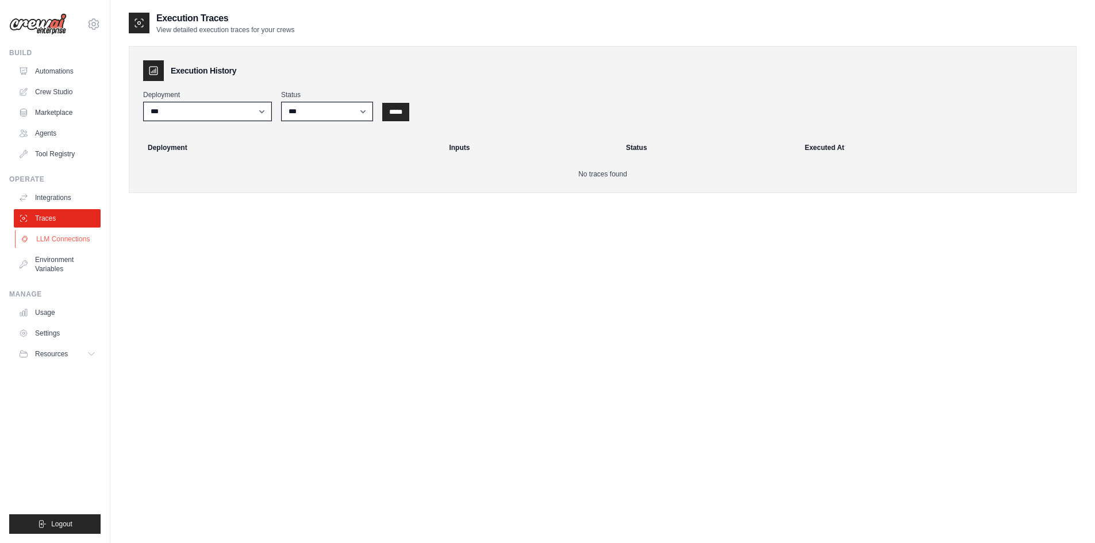
click at [62, 239] on link "LLM Connections" at bounding box center [58, 239] width 87 height 18
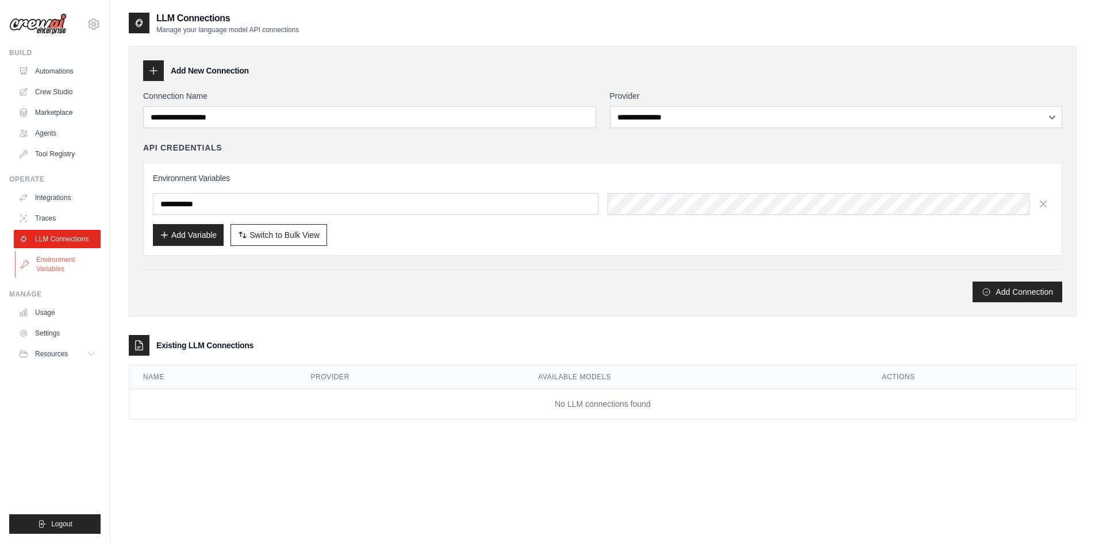
click at [64, 270] on link "Environment Variables" at bounding box center [58, 265] width 87 height 28
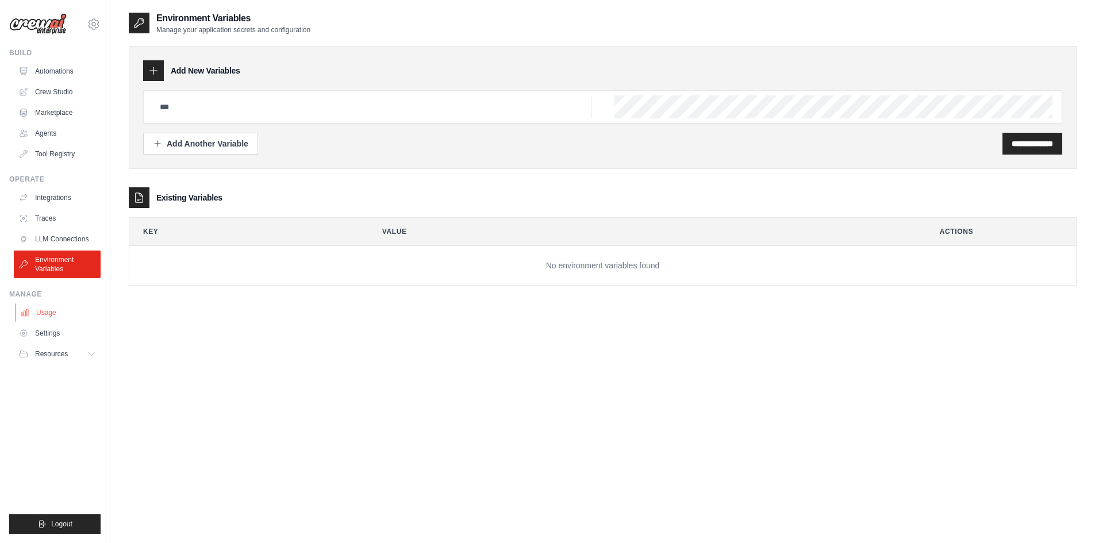
click at [55, 318] on link "Usage" at bounding box center [58, 312] width 87 height 18
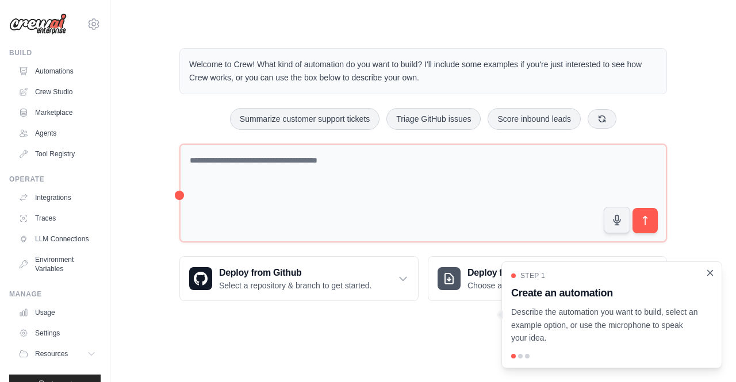
click at [708, 272] on icon "Close walkthrough" at bounding box center [710, 272] width 5 height 5
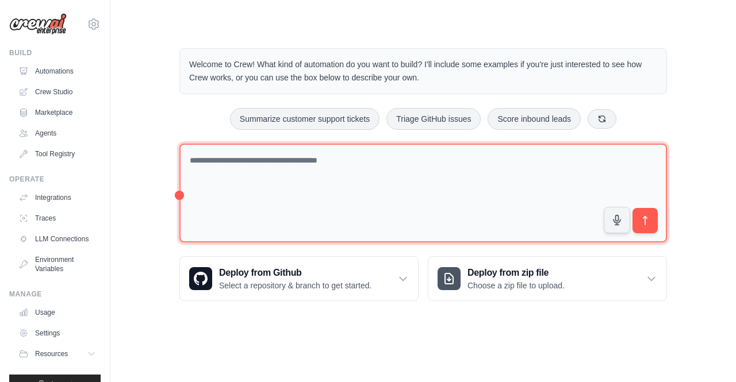
click at [274, 164] on textarea at bounding box center [422, 193] width 487 height 99
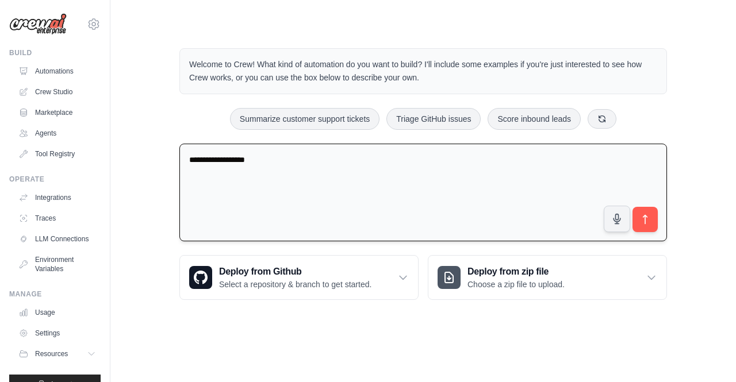
type textarea "**********"
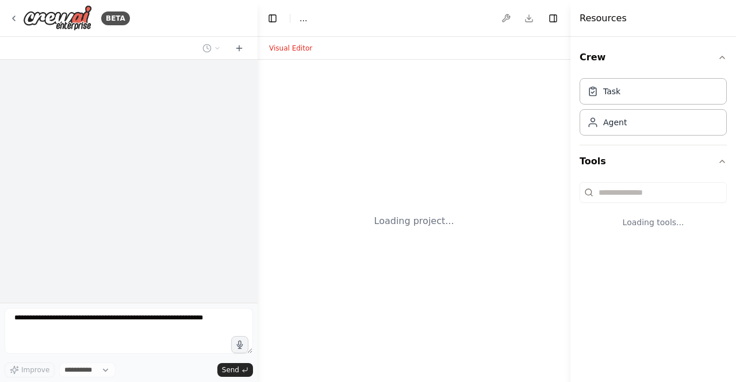
select select "****"
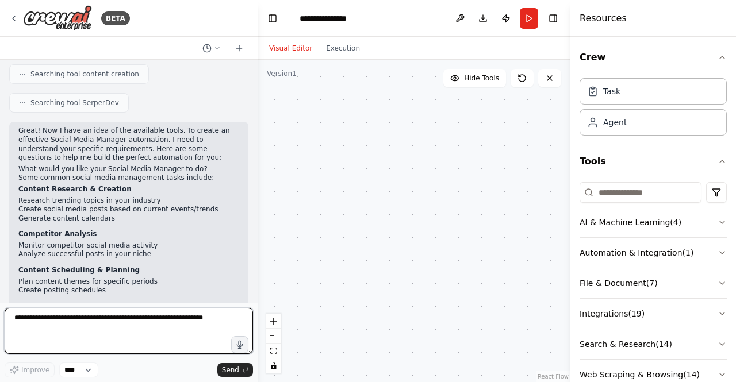
scroll to position [295, 0]
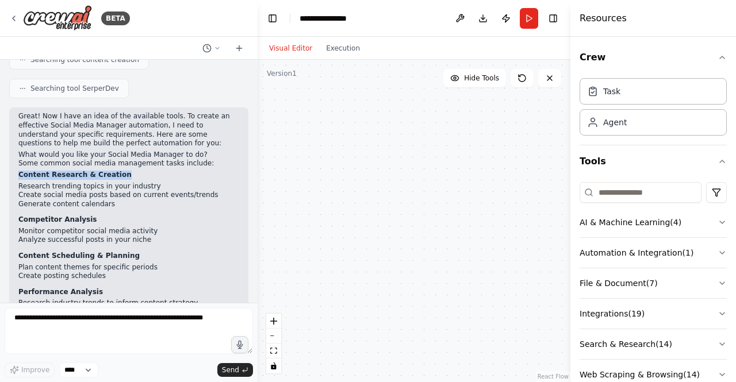
drag, startPoint x: 20, startPoint y: 155, endPoint x: 112, endPoint y: 154, distance: 92.5
click at [112, 171] on p "Content Research & Creation" at bounding box center [128, 175] width 221 height 9
copy strong "Content Research & Creation"
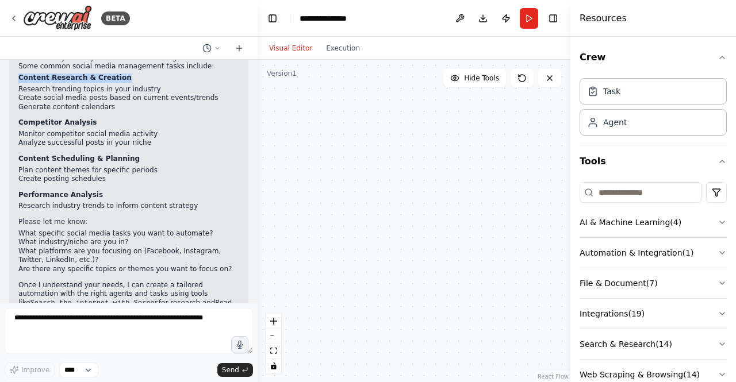
scroll to position [410, 0]
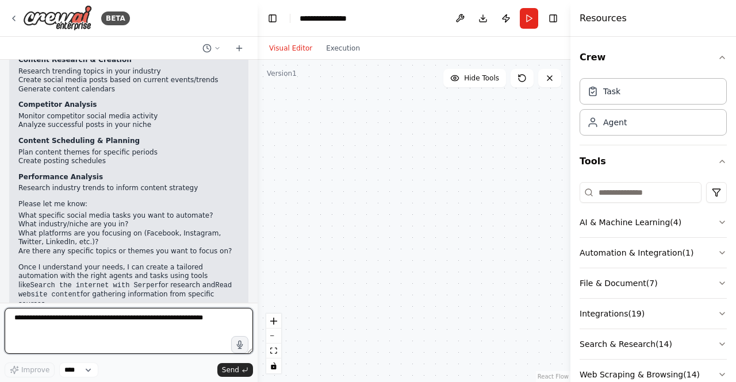
click at [52, 330] on textarea at bounding box center [129, 331] width 248 height 46
paste textarea "**********"
type textarea "**********"
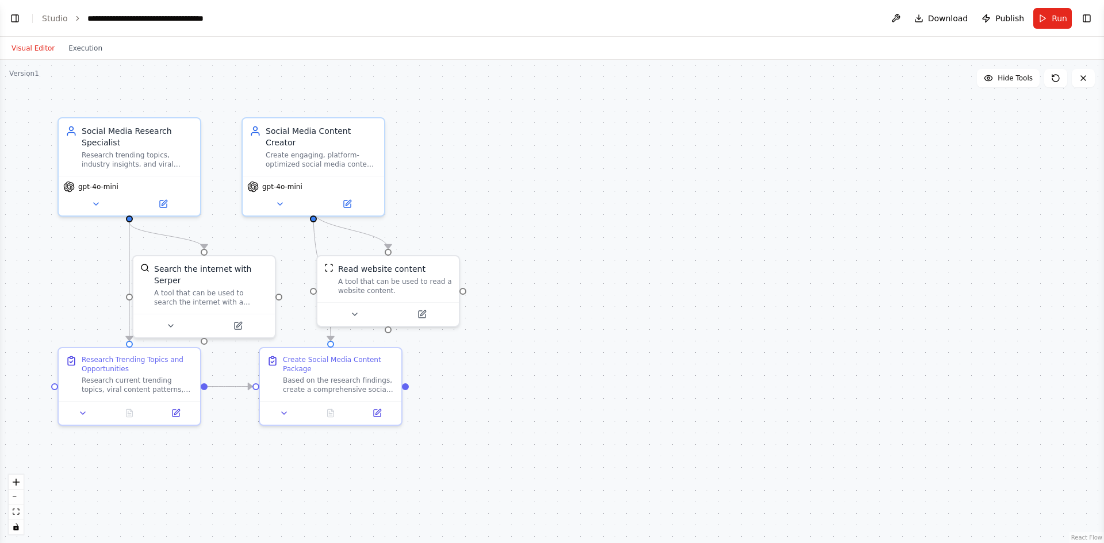
scroll to position [768, 0]
click at [37, 48] on button "Visual Editor" at bounding box center [33, 48] width 57 height 14
click at [20, 18] on button "Toggle Left Sidebar" at bounding box center [15, 18] width 16 height 16
